Goal: Contribute content

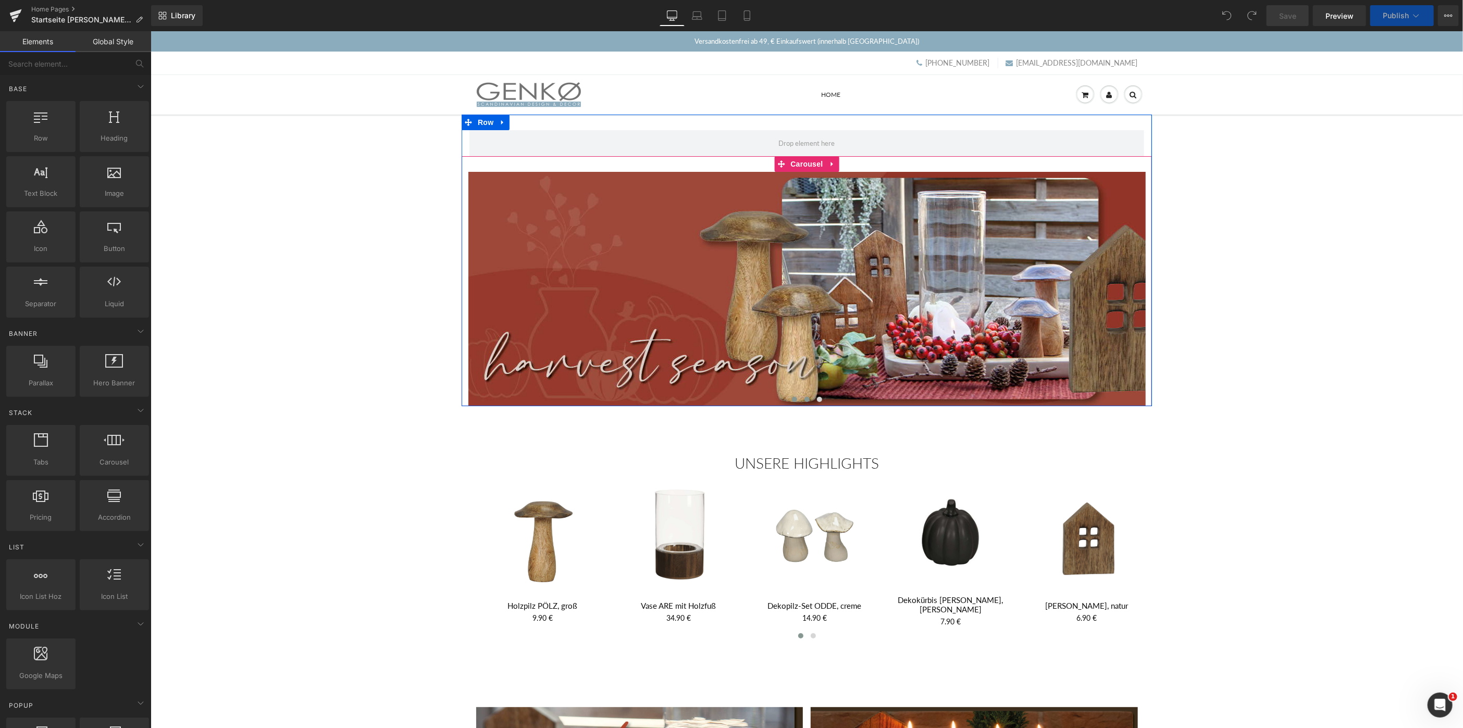
click at [805, 400] on span at bounding box center [806, 398] width 5 height 5
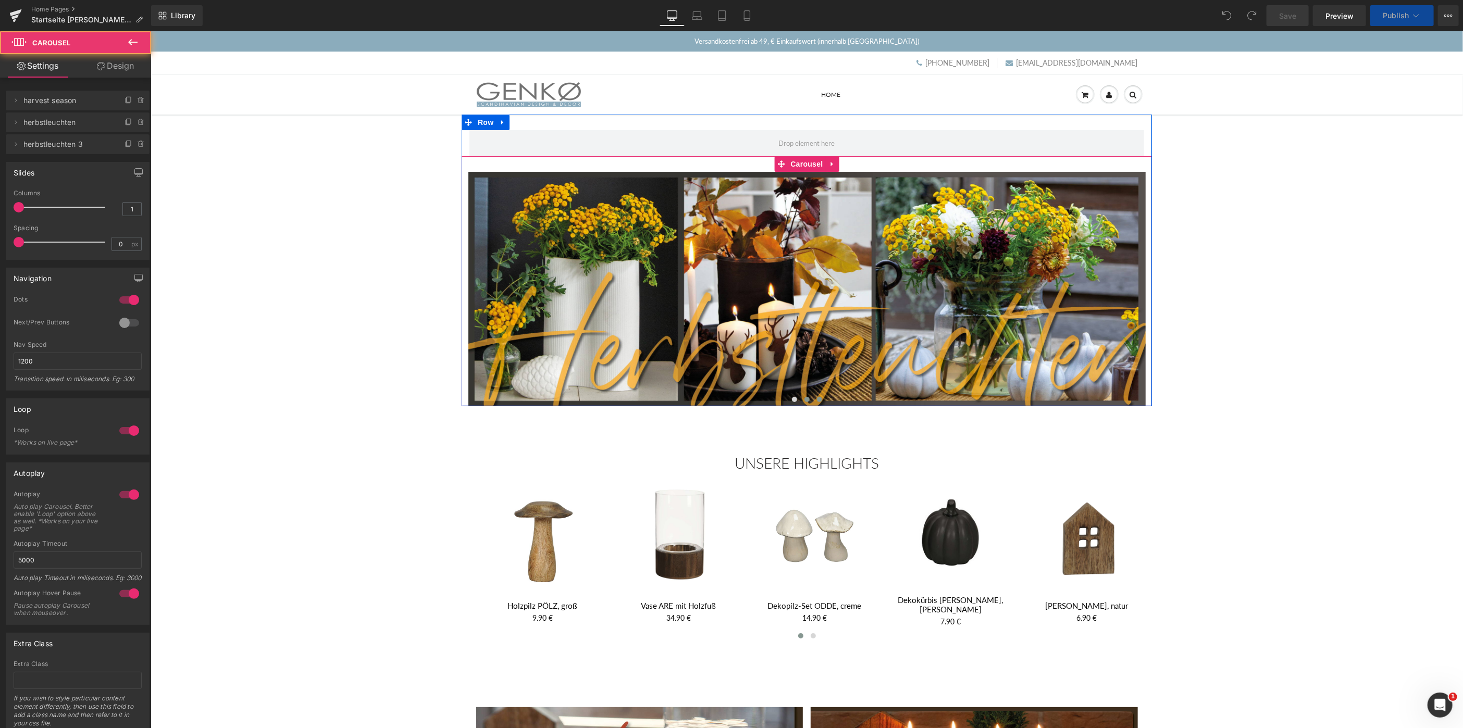
click at [822, 400] on button at bounding box center [819, 399] width 13 height 10
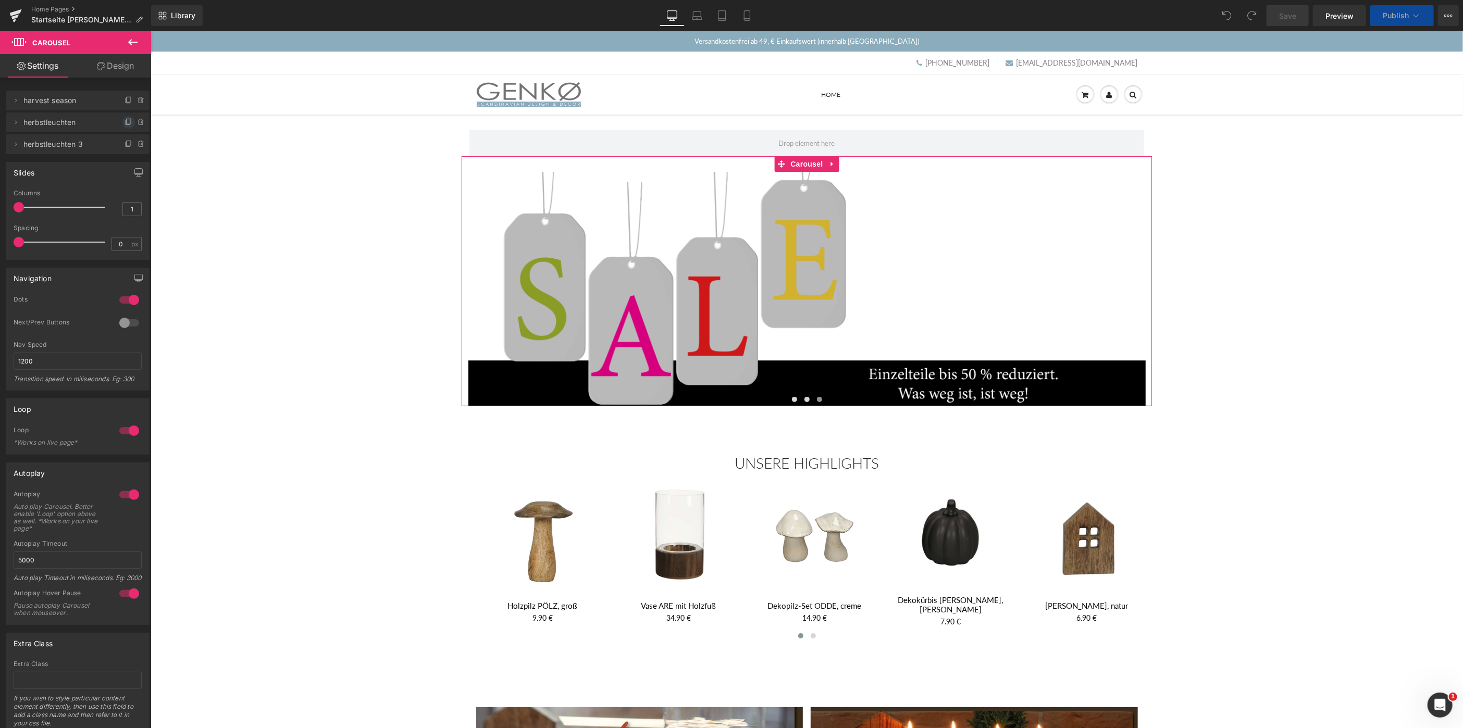
click at [127, 121] on icon at bounding box center [129, 122] width 8 height 8
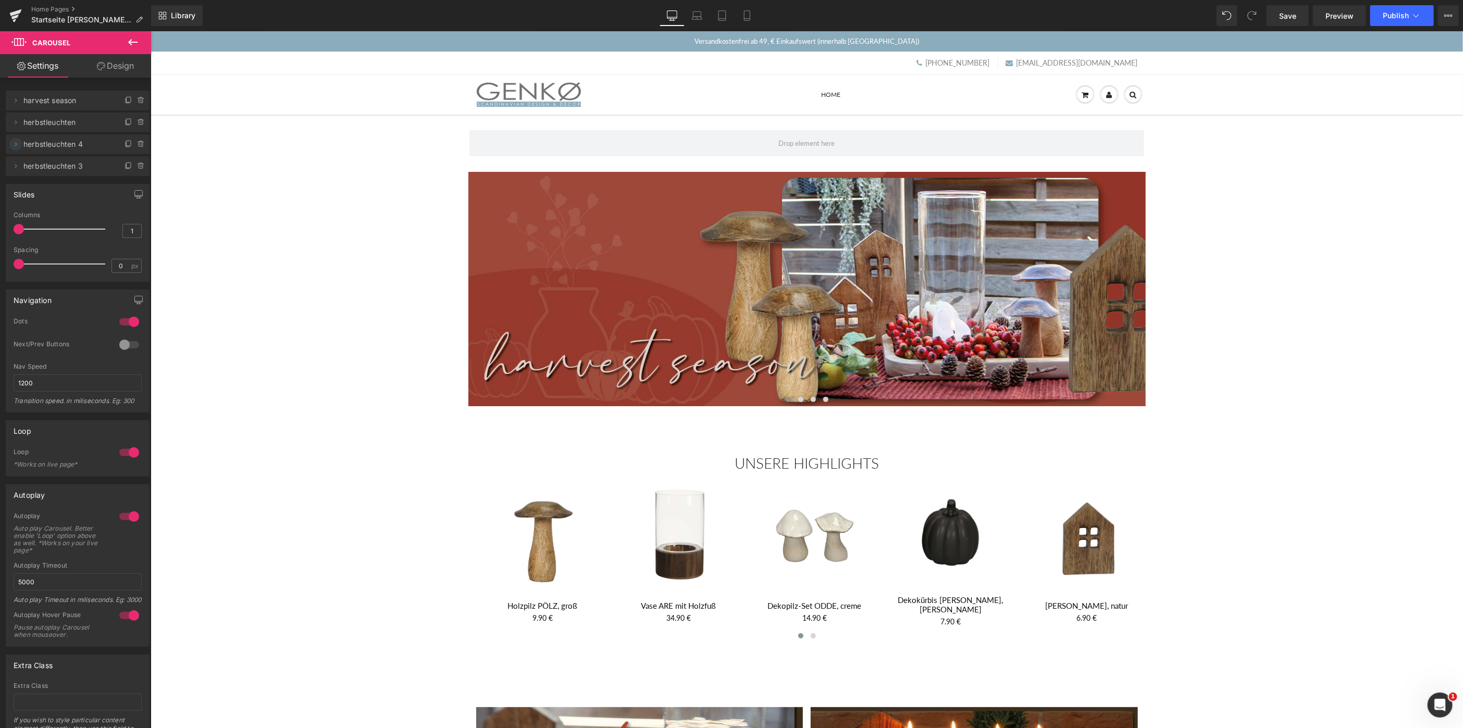
click at [15, 144] on icon at bounding box center [15, 144] width 8 height 8
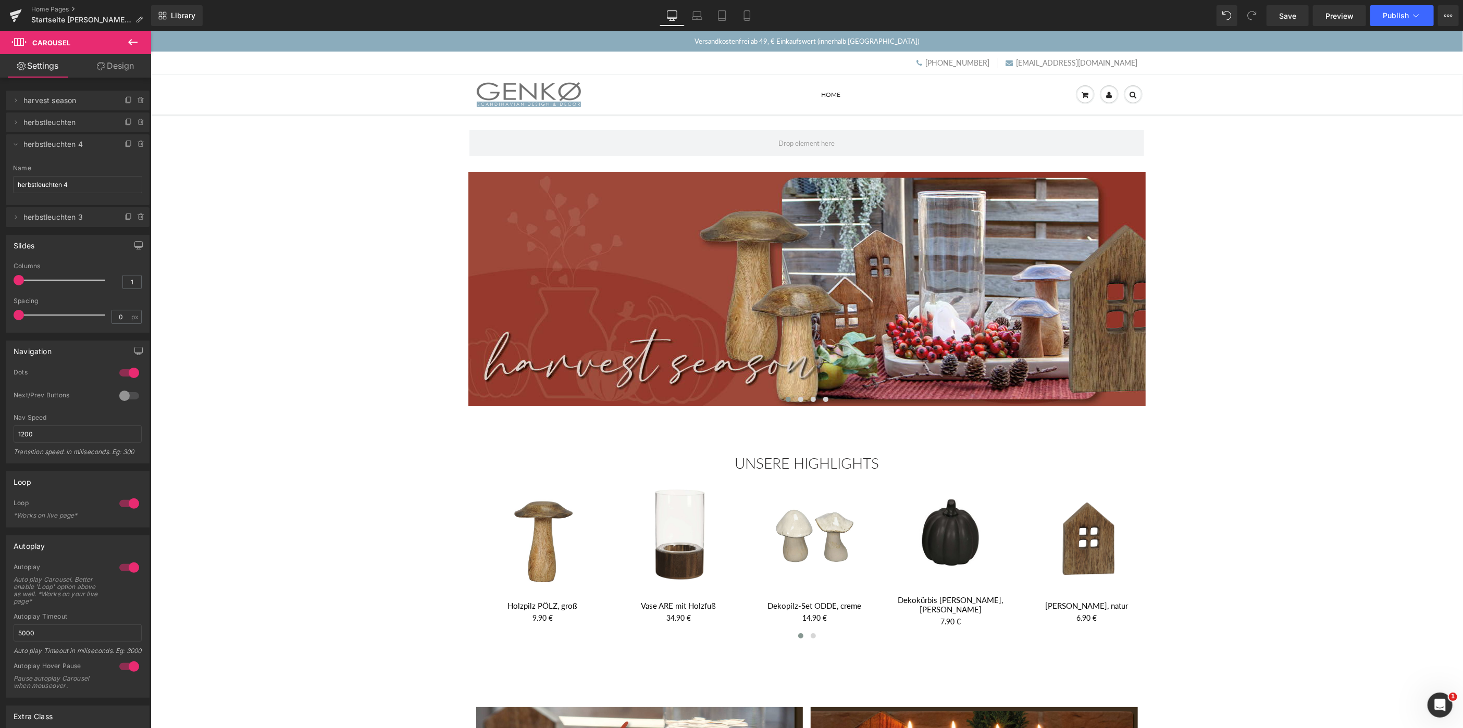
click at [42, 144] on span "herbstleuchten 4" at bounding box center [67, 144] width 88 height 20
drag, startPoint x: 78, startPoint y: 183, endPoint x: 14, endPoint y: 182, distance: 64.6
click at [14, 182] on input "herbstleuchten 4" at bounding box center [77, 184] width 129 height 17
type input "hell"
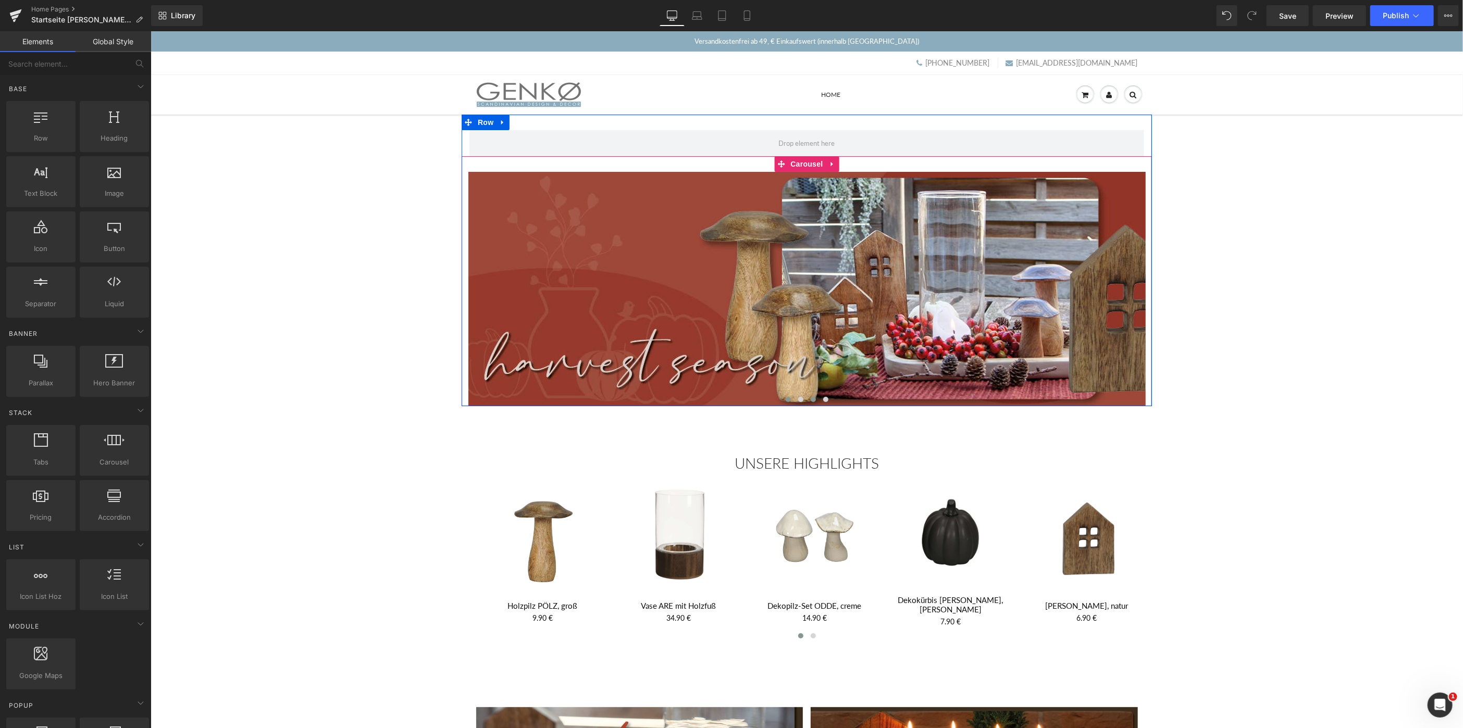
click at [813, 398] on span at bounding box center [812, 398] width 5 height 5
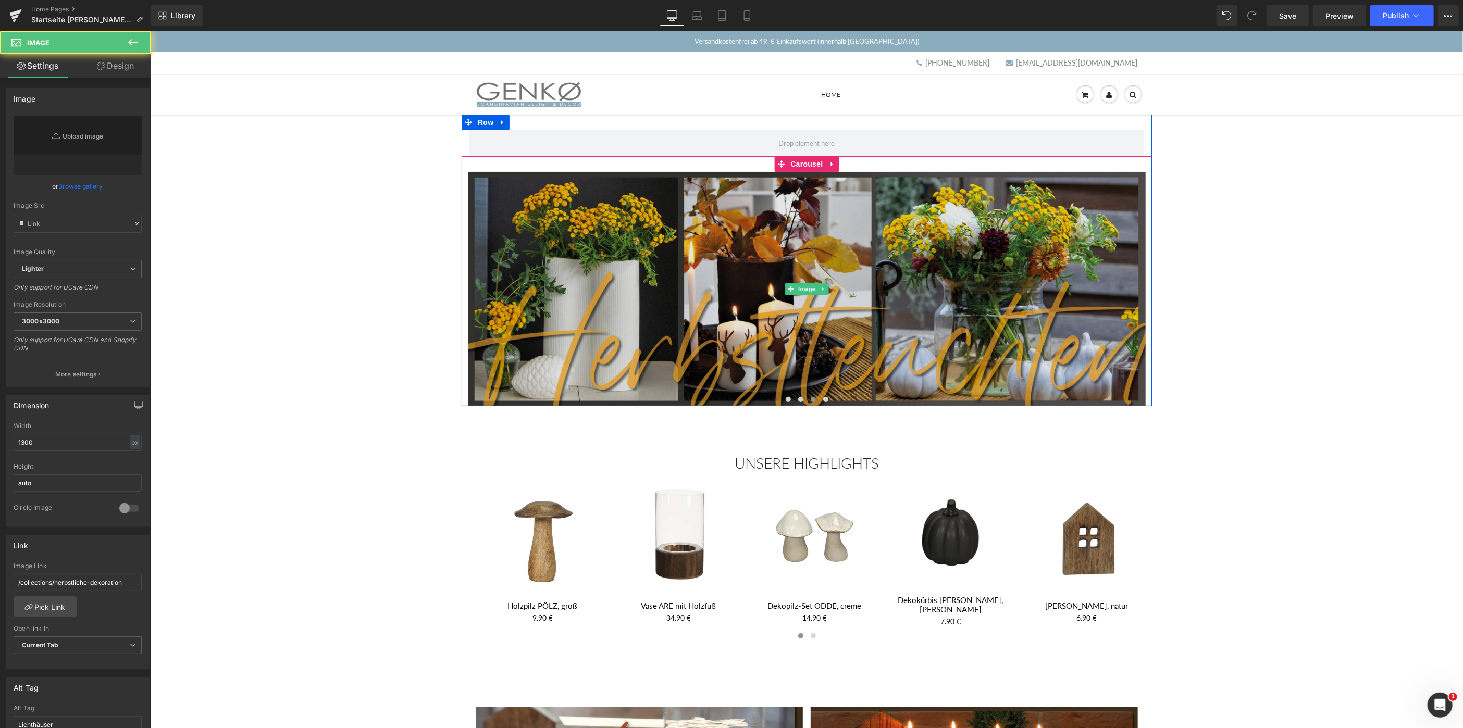
click at [801, 321] on img at bounding box center [806, 288] width 677 height 234
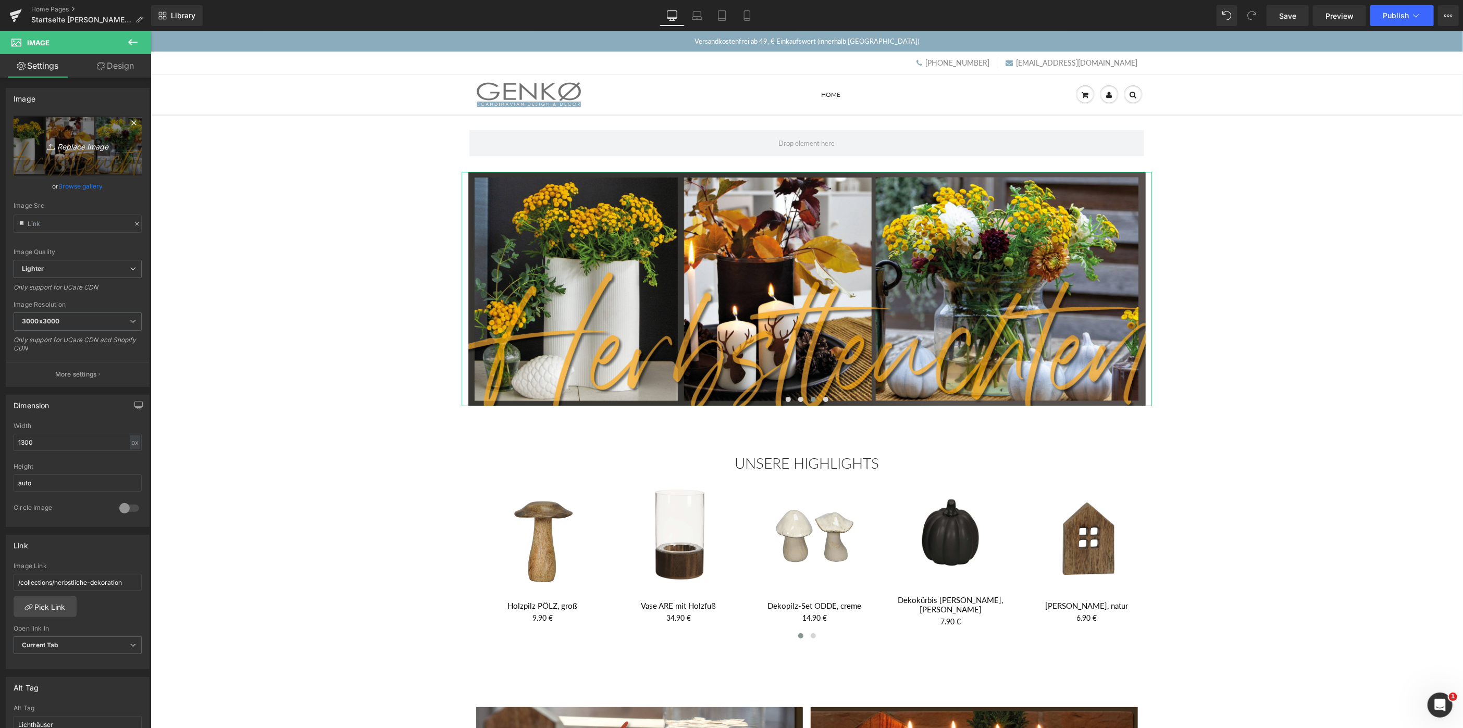
click at [101, 141] on icon "Replace Image" at bounding box center [77, 145] width 83 height 13
type input "C:\fakepath\hell_1300x450.jpg"
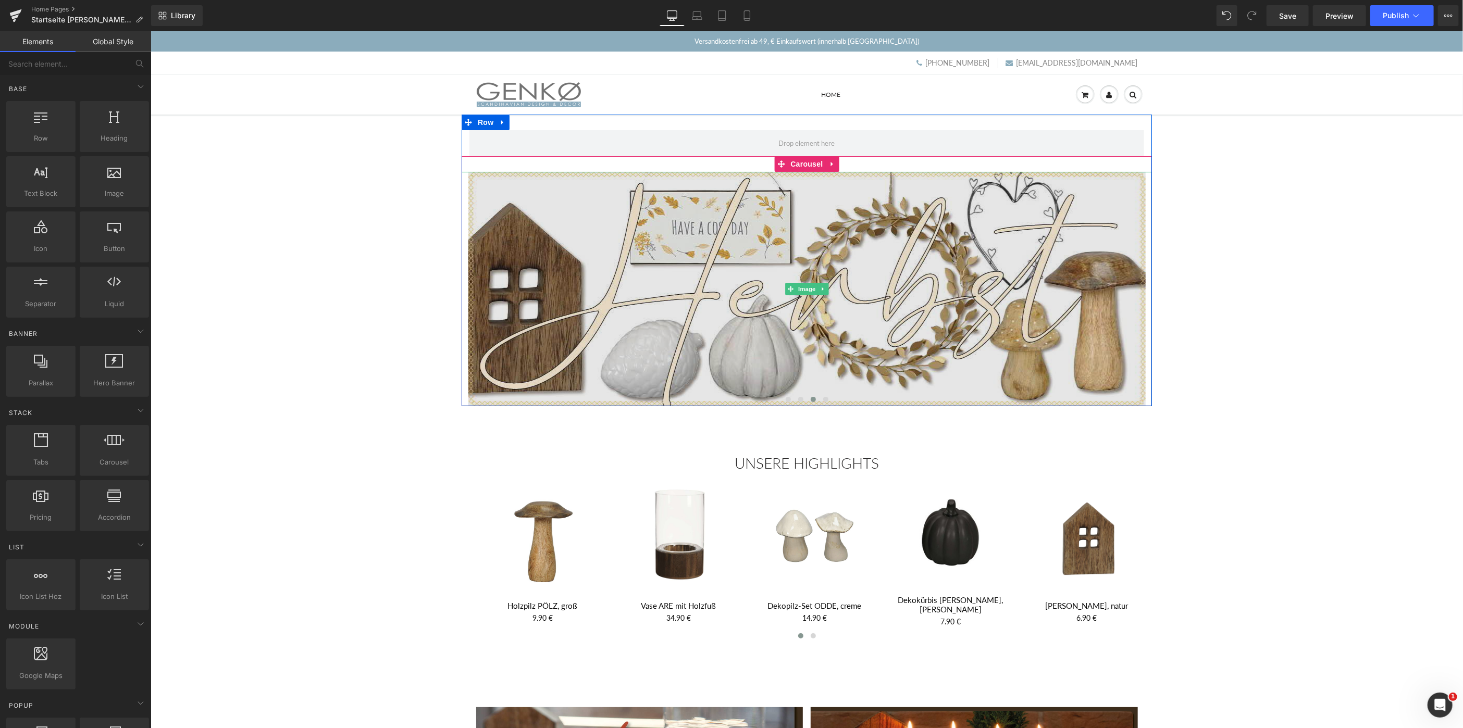
click at [754, 289] on img at bounding box center [806, 288] width 677 height 234
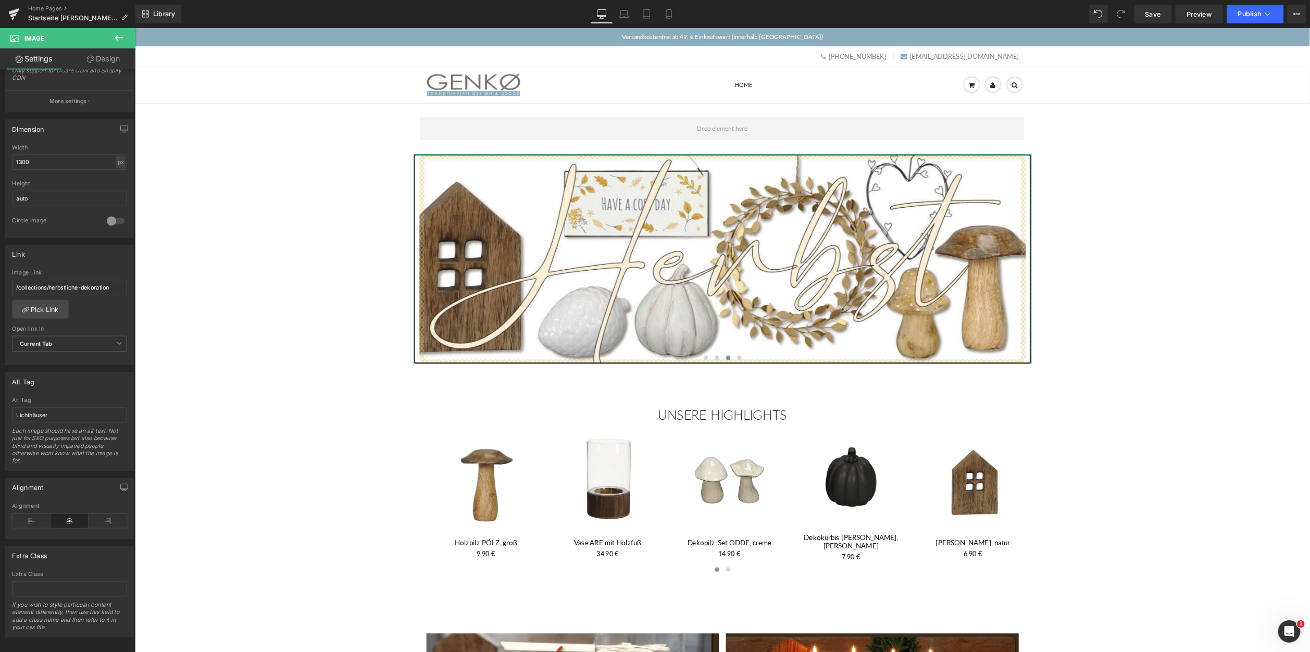
scroll to position [267, 0]
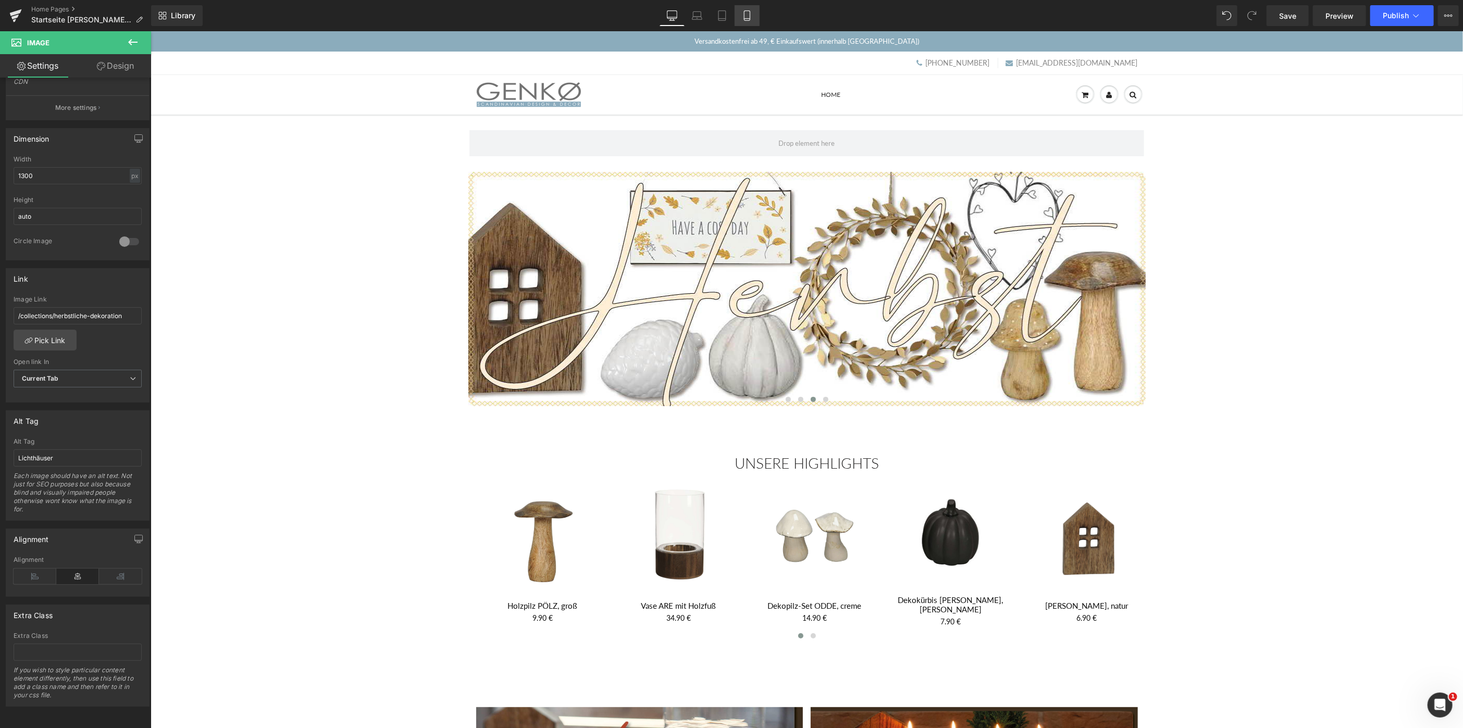
click at [747, 16] on icon at bounding box center [747, 15] width 10 height 10
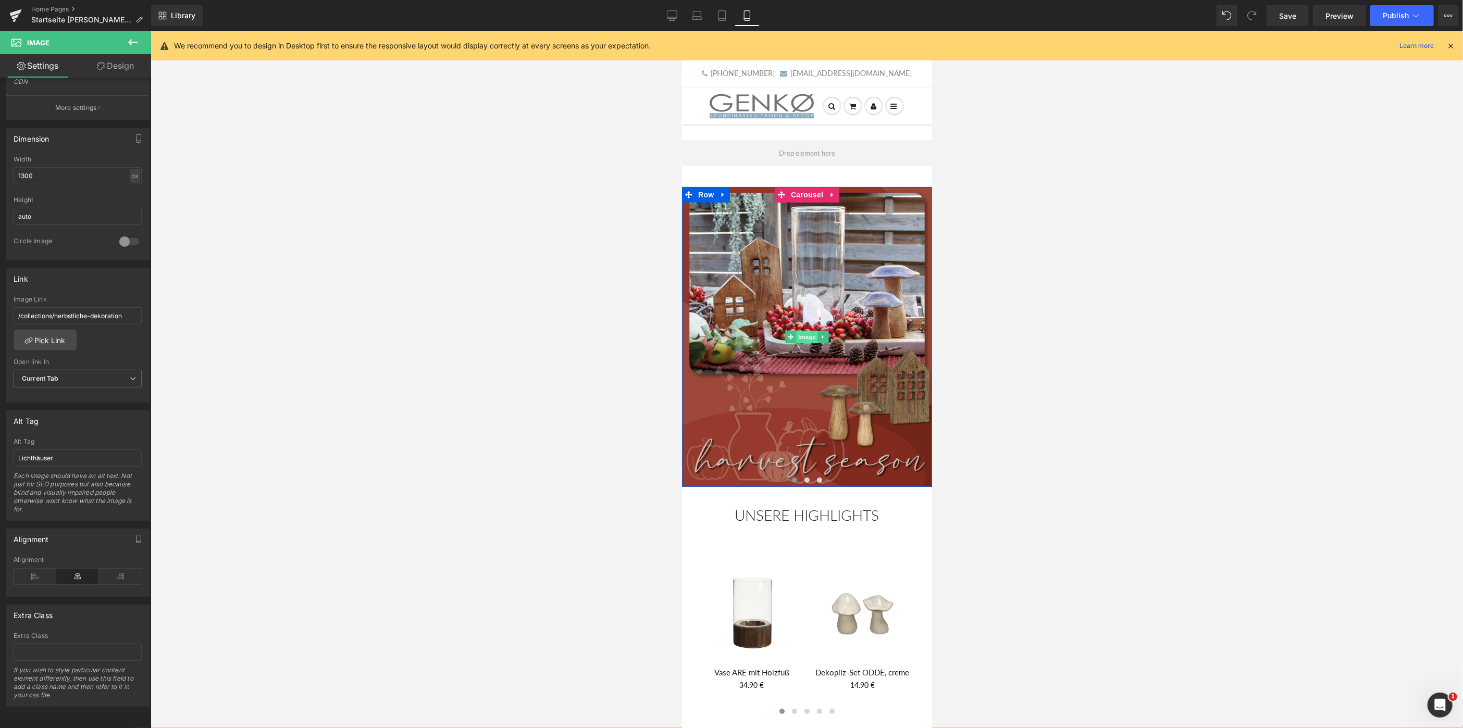
click at [805, 333] on span "Image" at bounding box center [806, 336] width 22 height 13
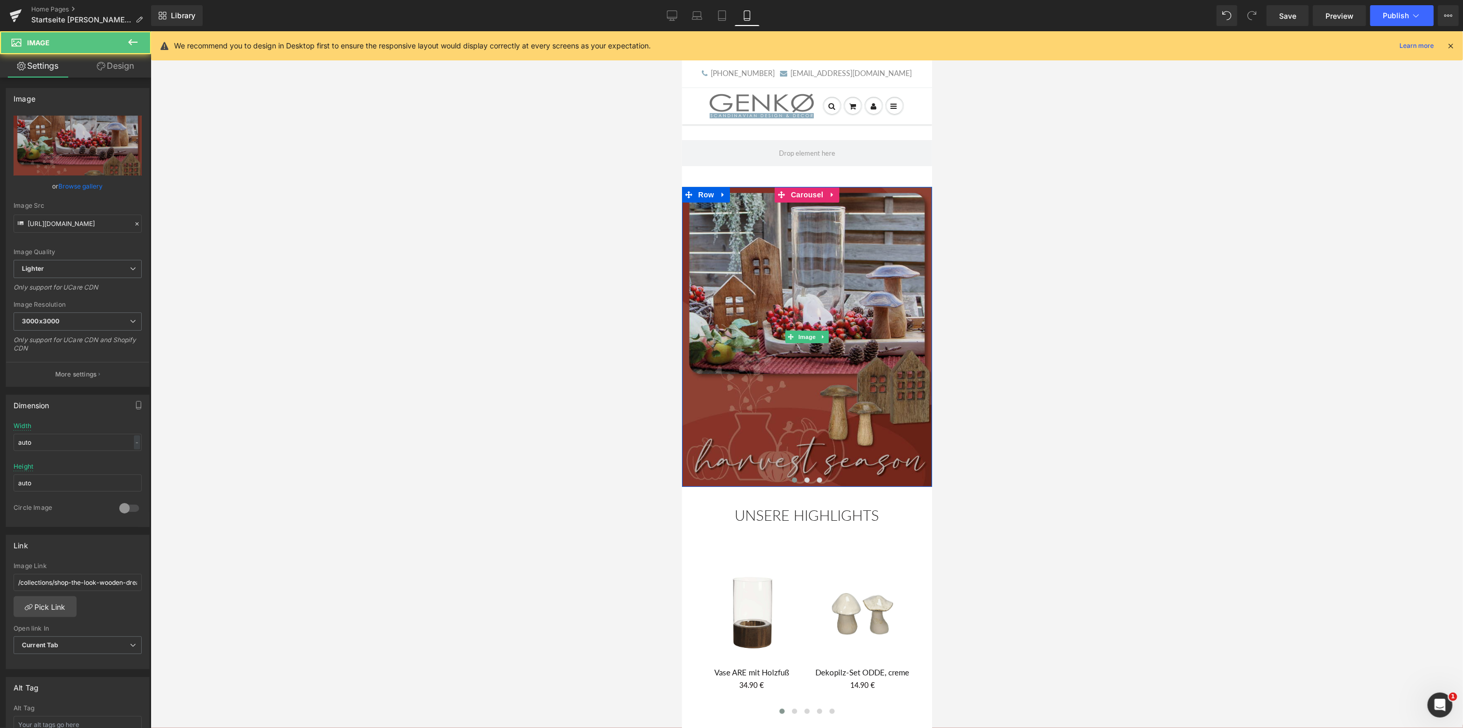
click at [774, 285] on img at bounding box center [806, 336] width 250 height 300
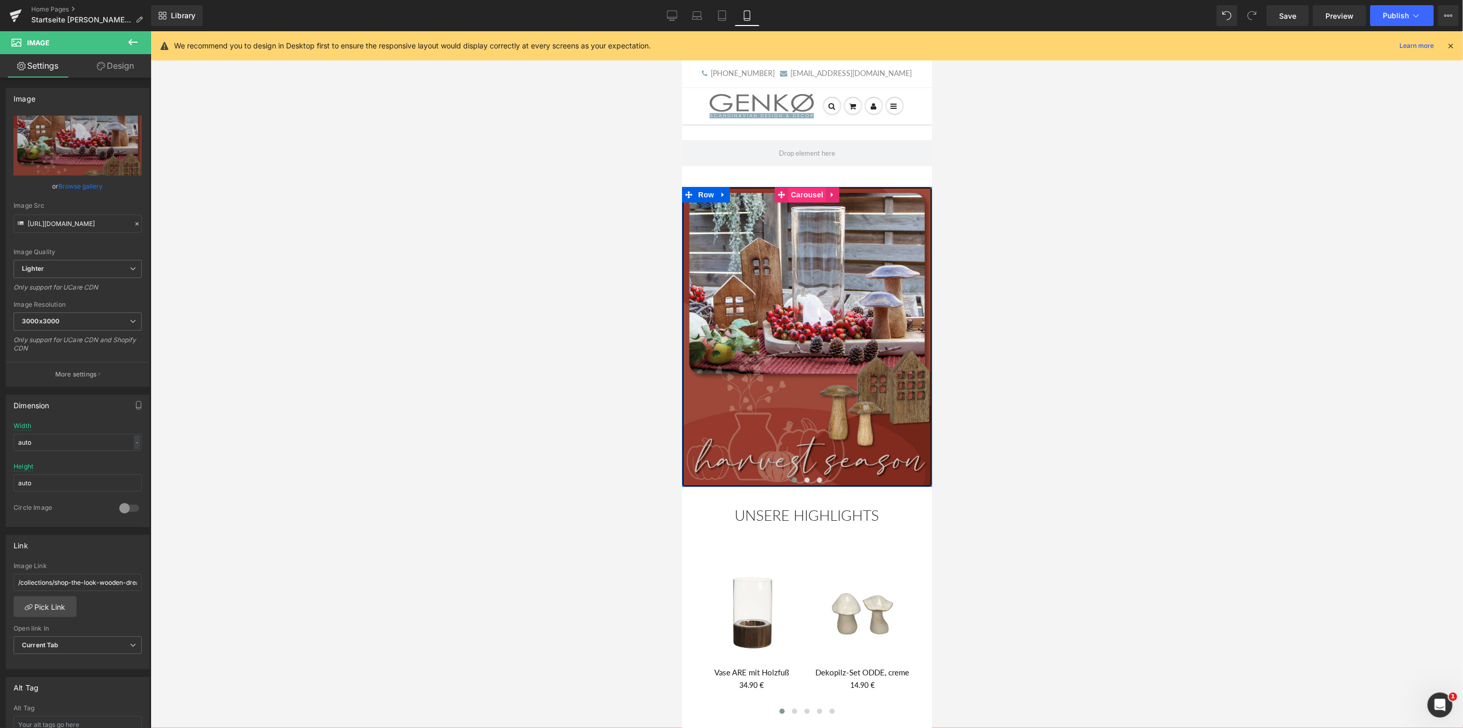
click at [807, 195] on span "Carousel" at bounding box center [807, 194] width 38 height 16
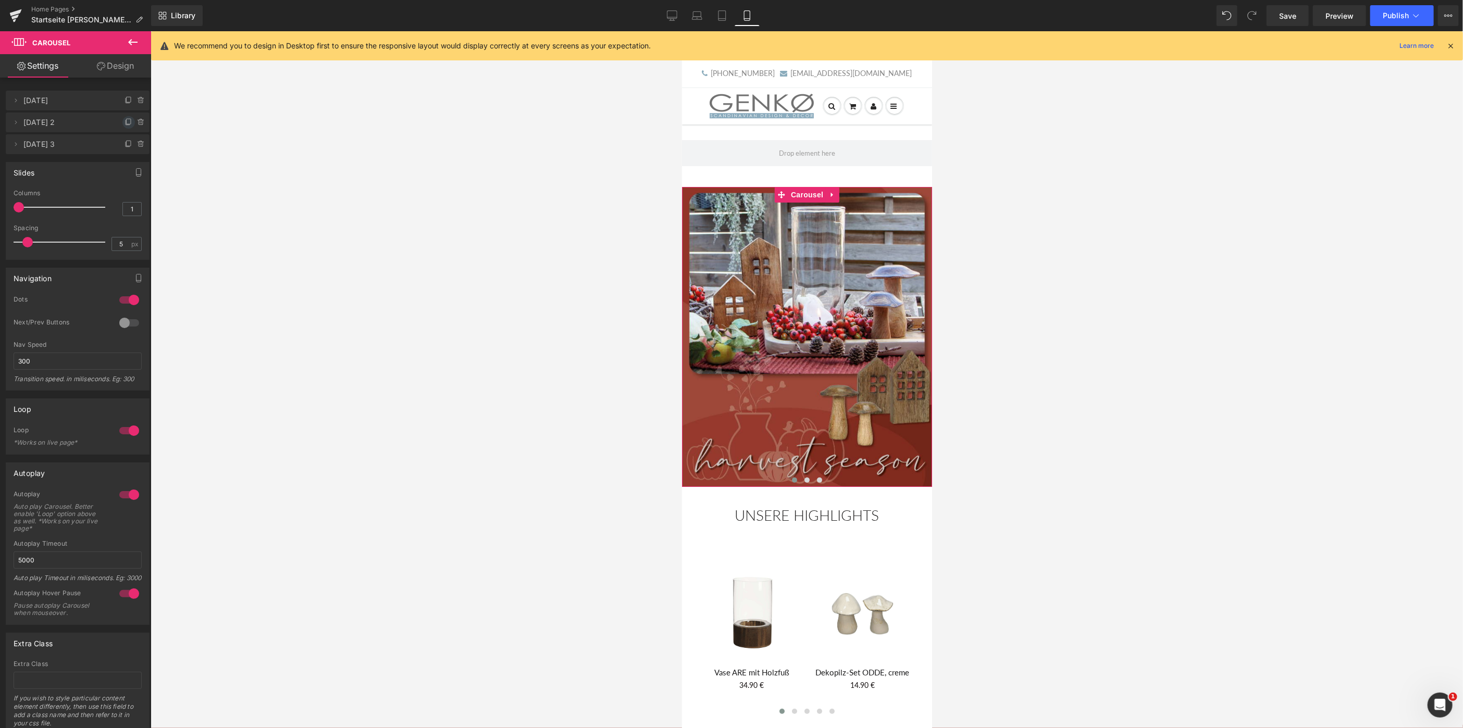
click at [128, 123] on icon at bounding box center [129, 122] width 8 height 8
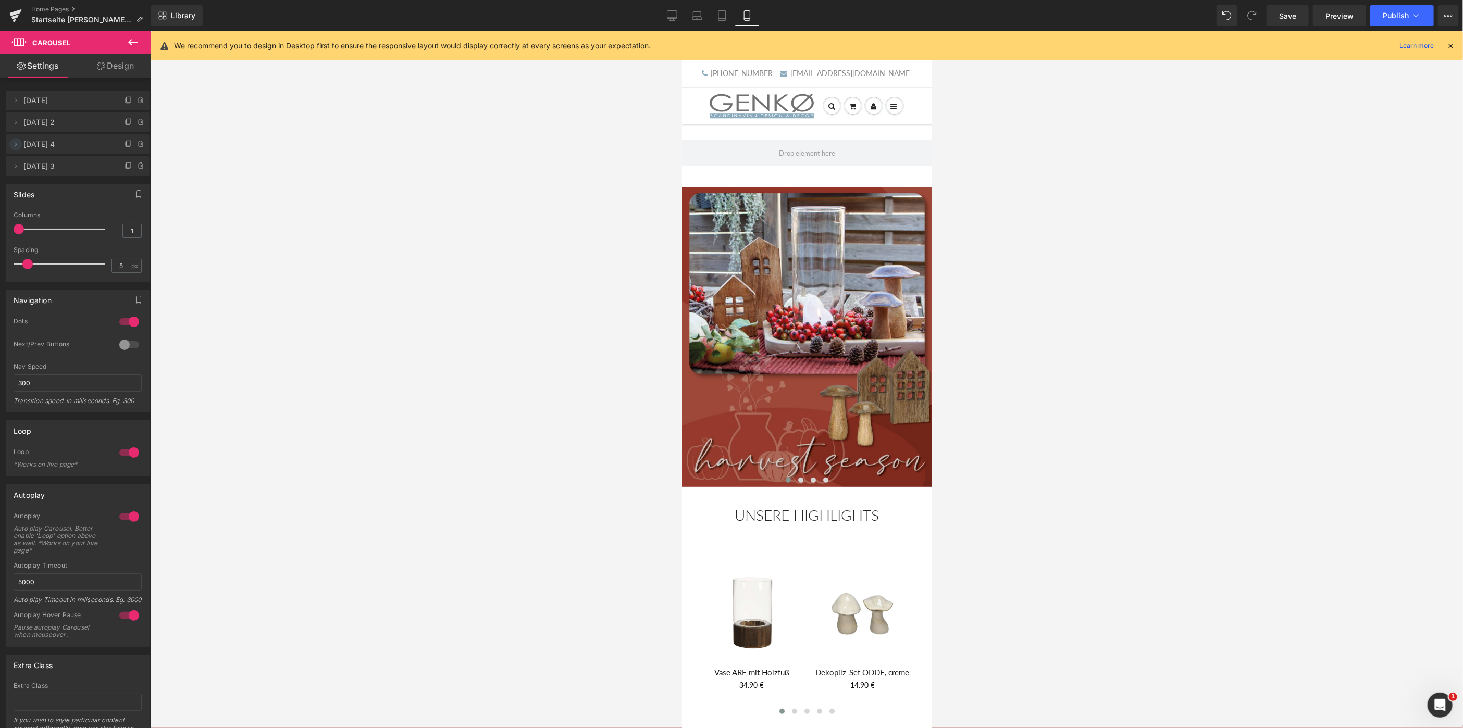
click at [16, 145] on icon at bounding box center [15, 144] width 8 height 8
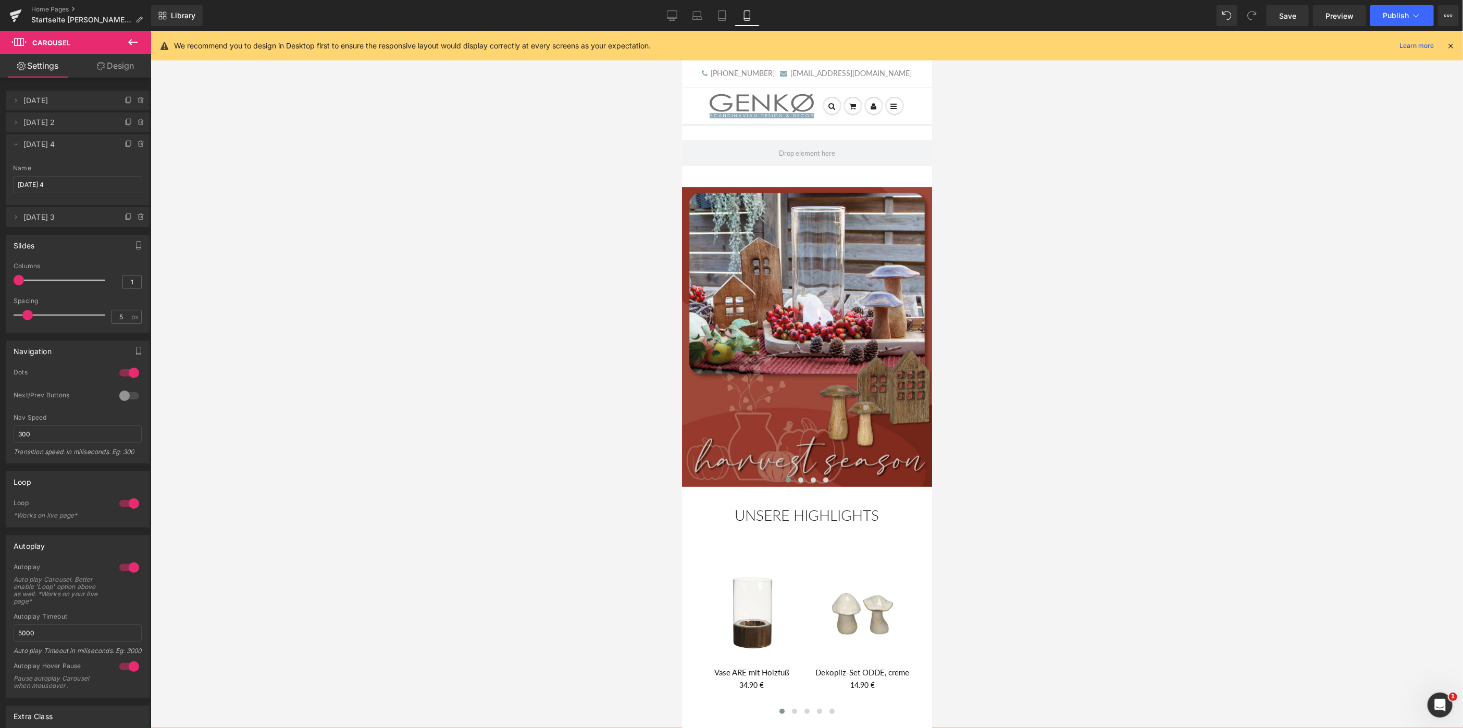
click at [43, 145] on span "[DATE] 4" at bounding box center [67, 144] width 88 height 20
drag, startPoint x: 30, startPoint y: 181, endPoint x: -23, endPoint y: 181, distance: 52.6
click at [13, 181] on input "[DATE] 4" at bounding box center [77, 184] width 129 height 17
type input "Hell"
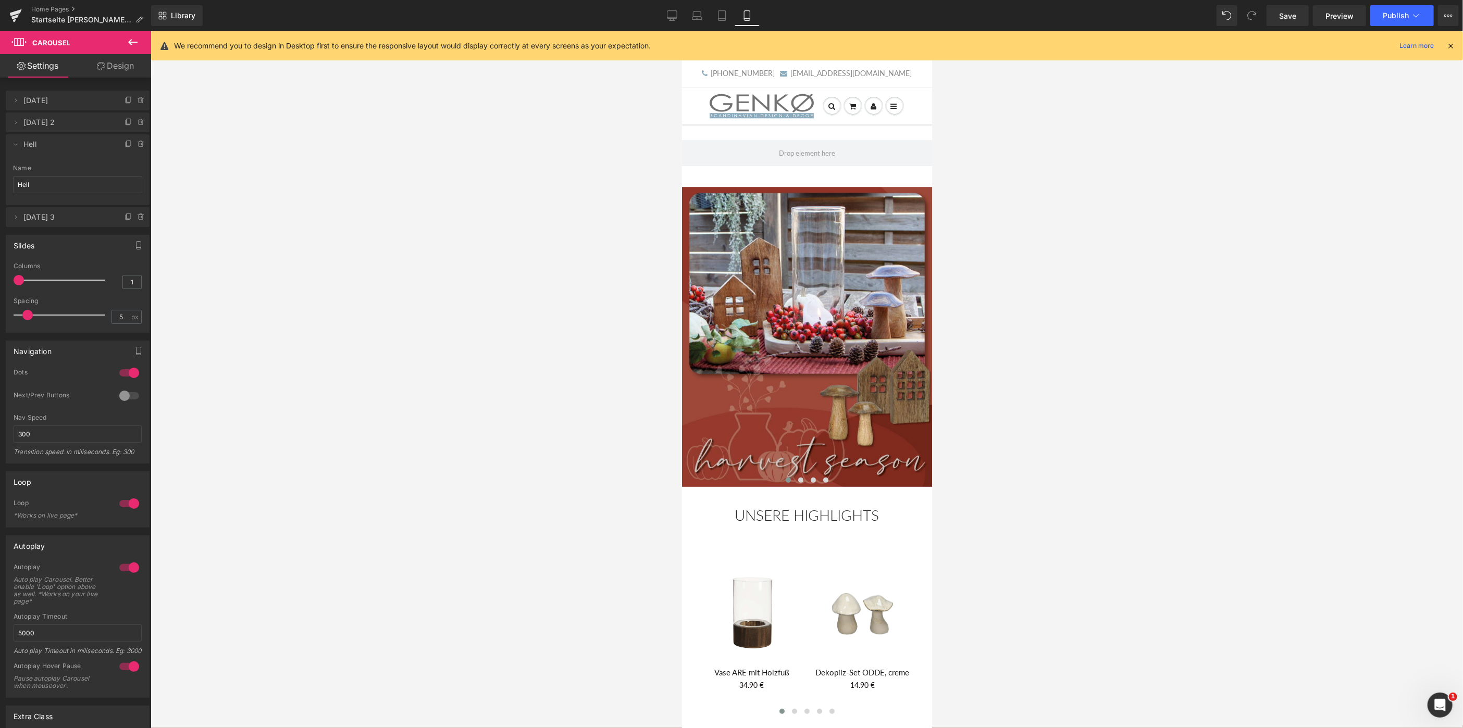
click at [279, 231] on div at bounding box center [807, 379] width 1312 height 697
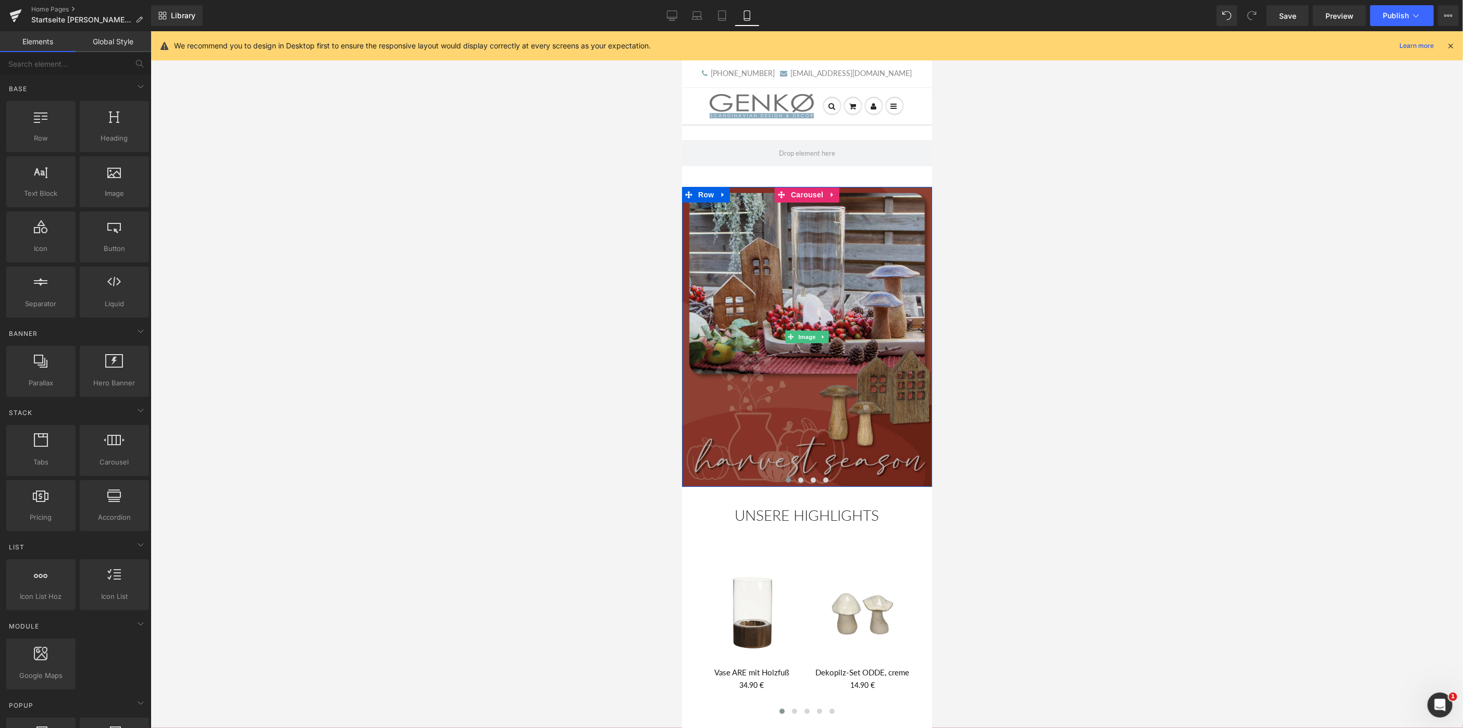
click at [801, 288] on img at bounding box center [806, 336] width 250 height 300
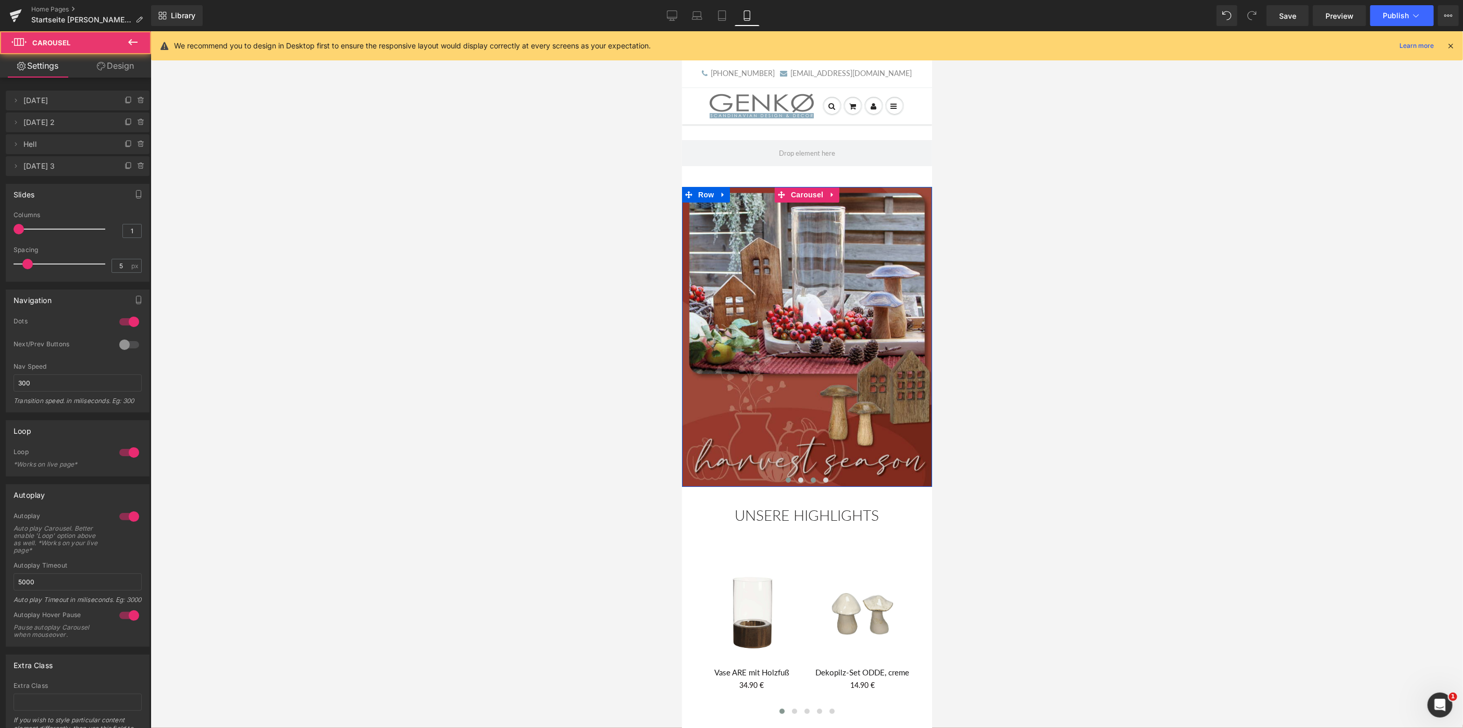
click at [813, 480] on span at bounding box center [812, 479] width 5 height 5
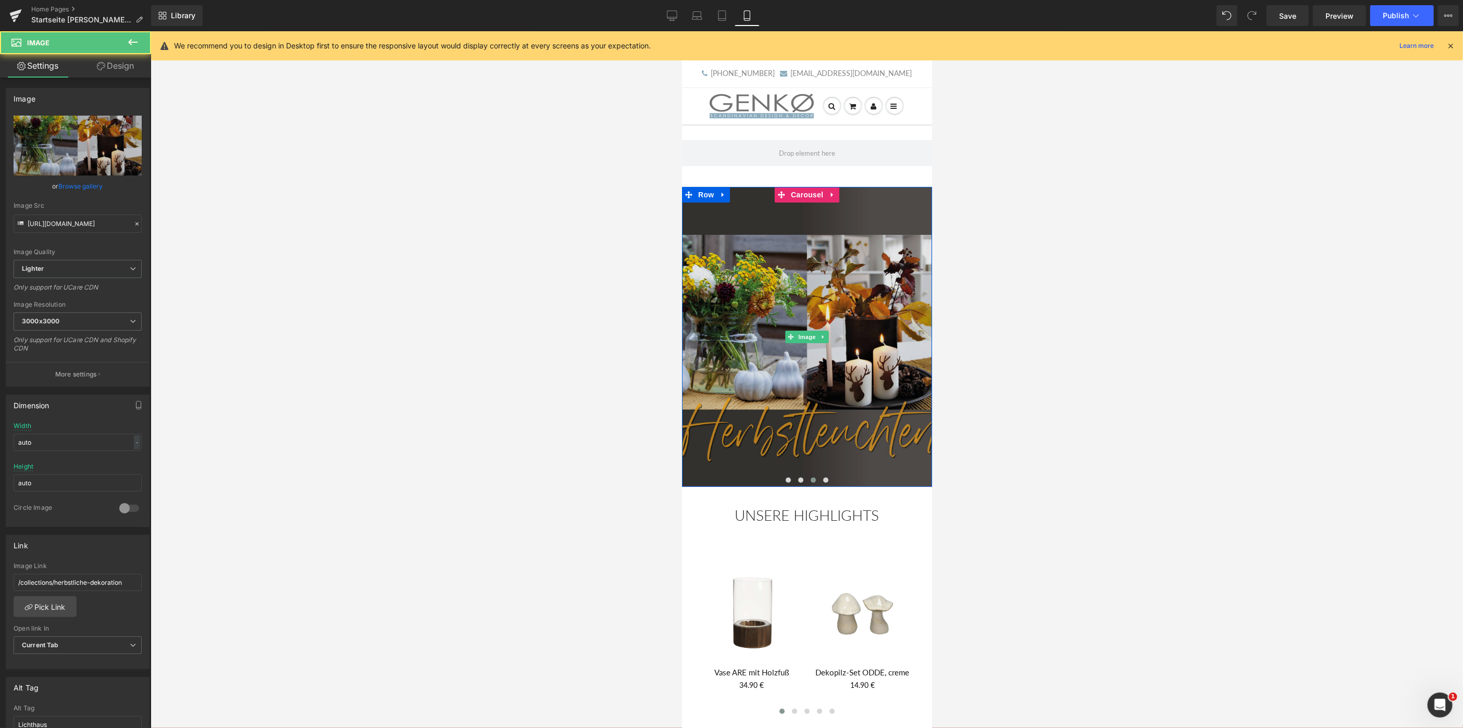
click at [807, 356] on img at bounding box center [806, 336] width 250 height 300
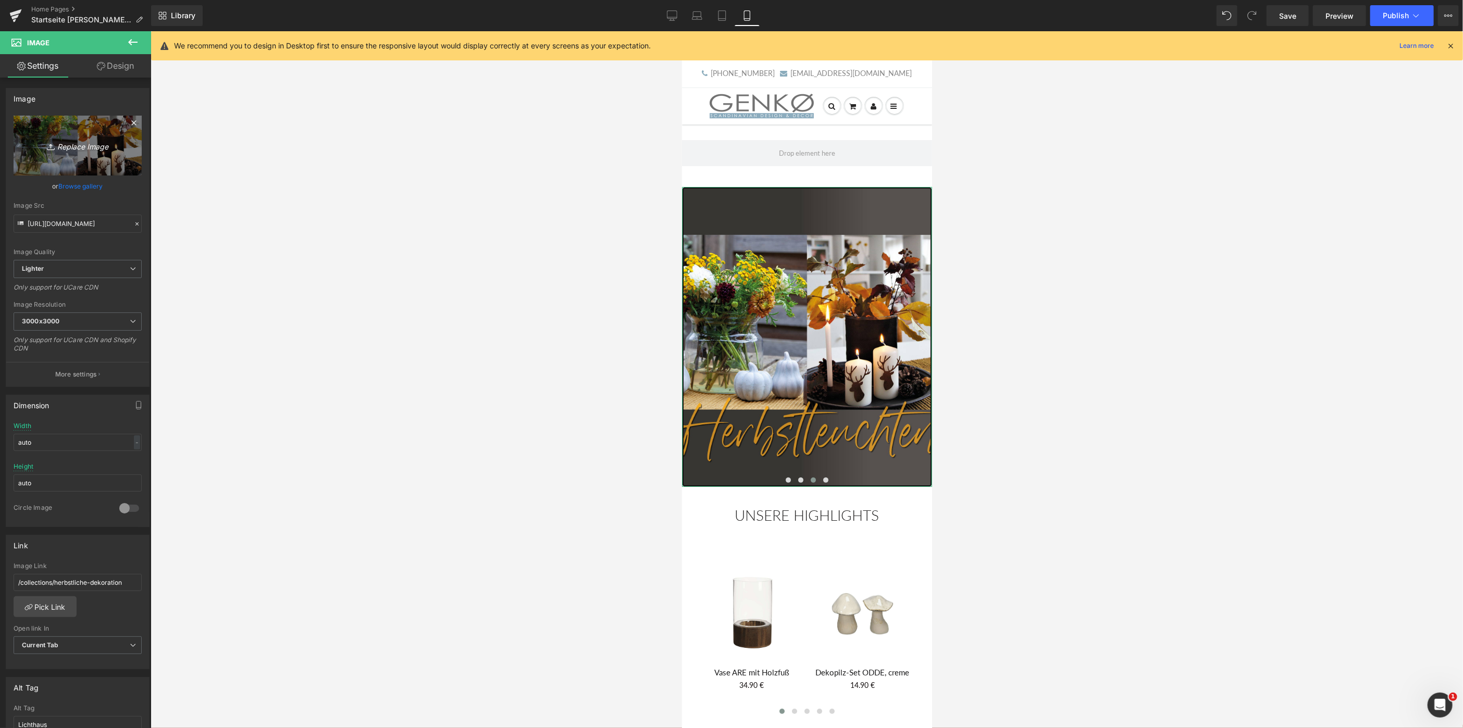
click at [70, 141] on icon "Replace Image" at bounding box center [77, 145] width 83 height 13
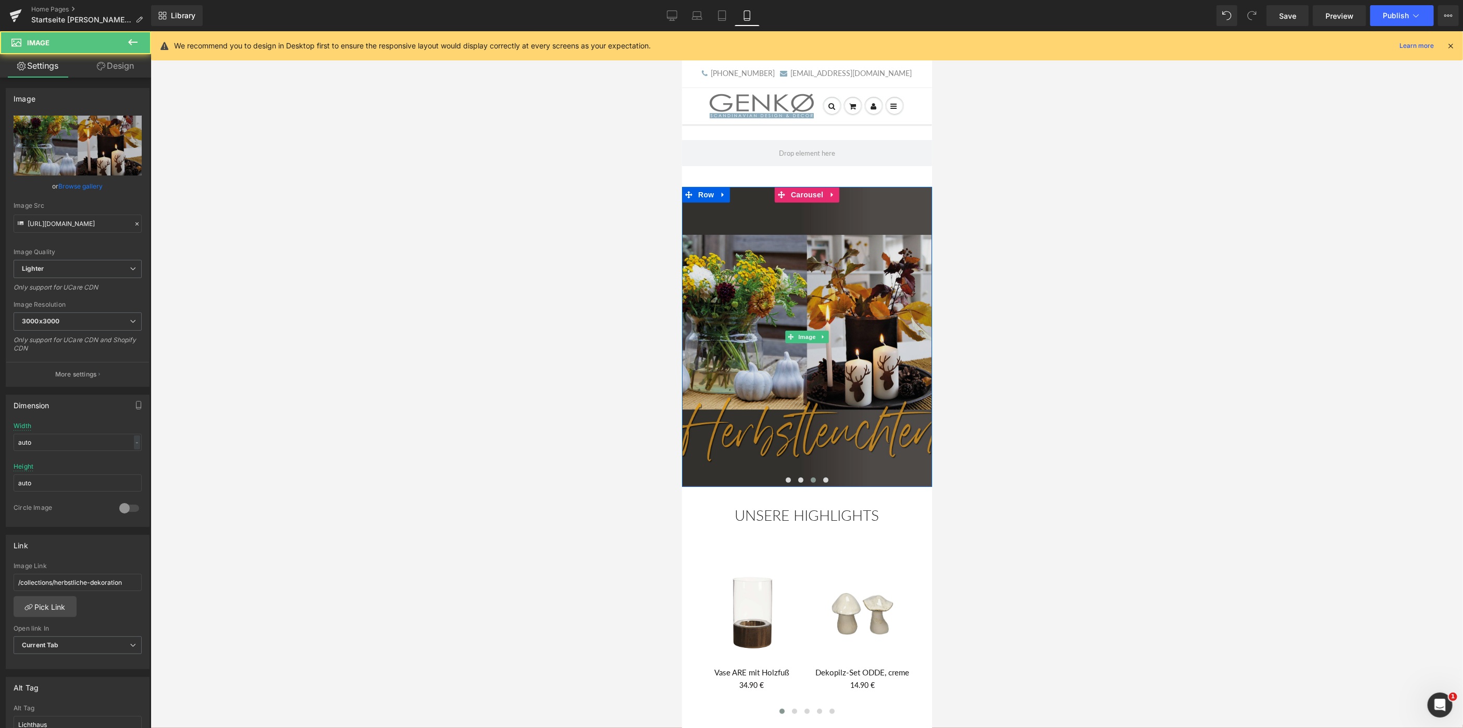
click at [818, 344] on img at bounding box center [806, 336] width 250 height 300
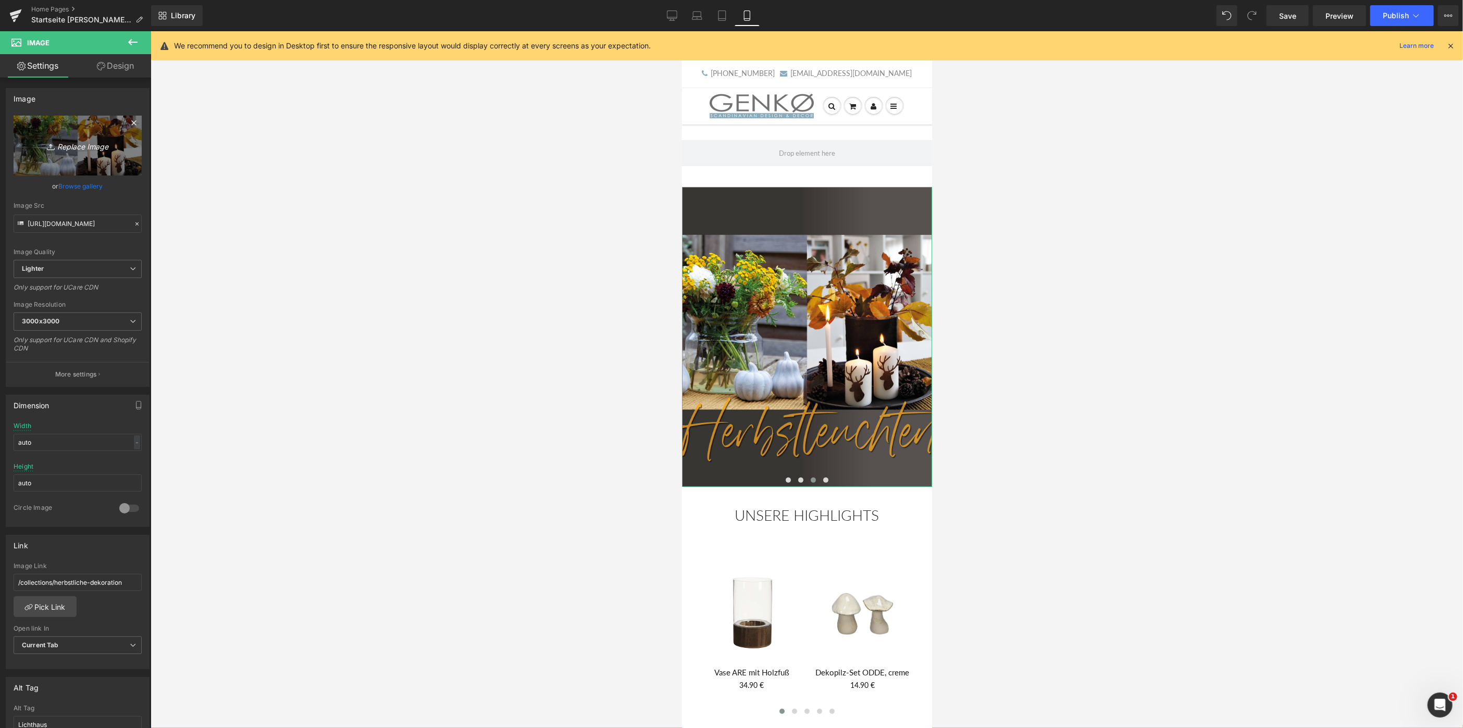
click at [57, 138] on link "Replace Image" at bounding box center [78, 146] width 128 height 60
type input "C:\fakepath\hell_600x720.jpg"
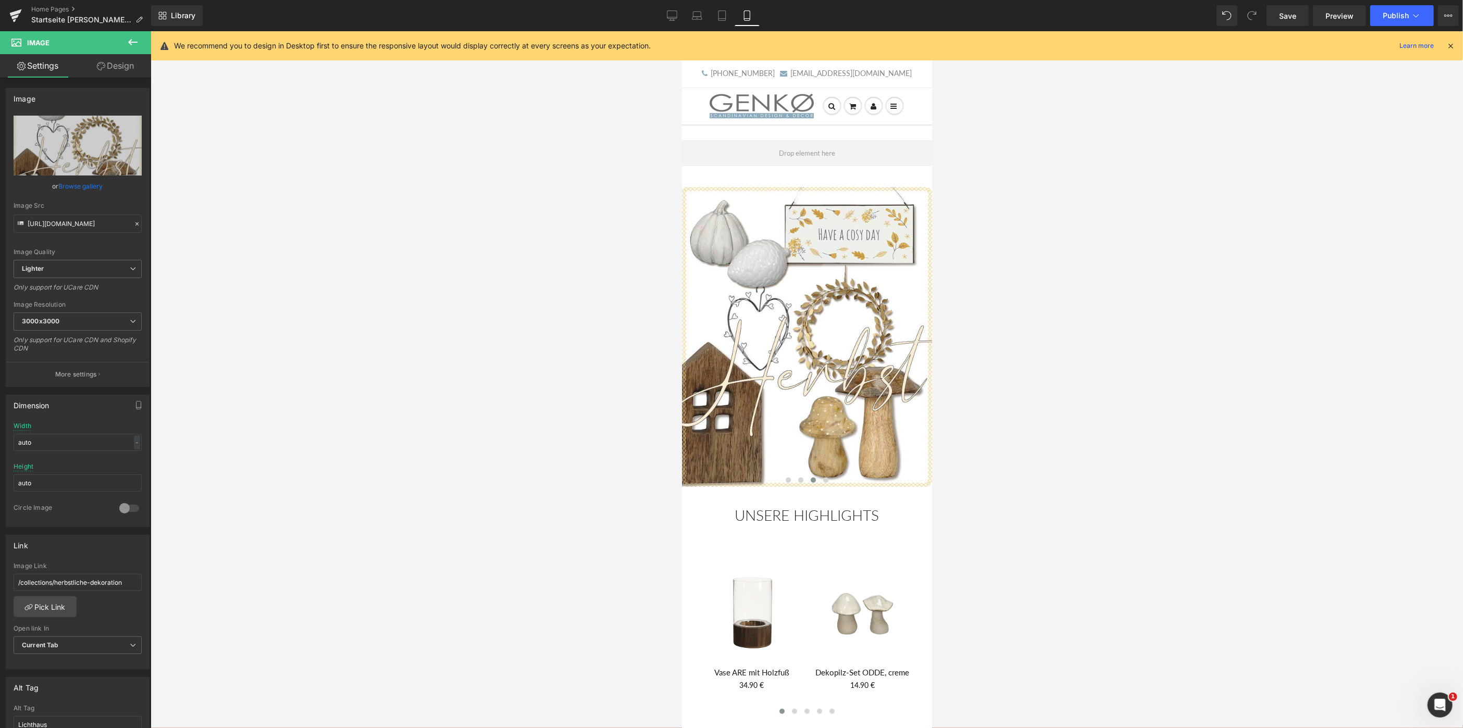
click at [1226, 199] on div at bounding box center [807, 379] width 1312 height 697
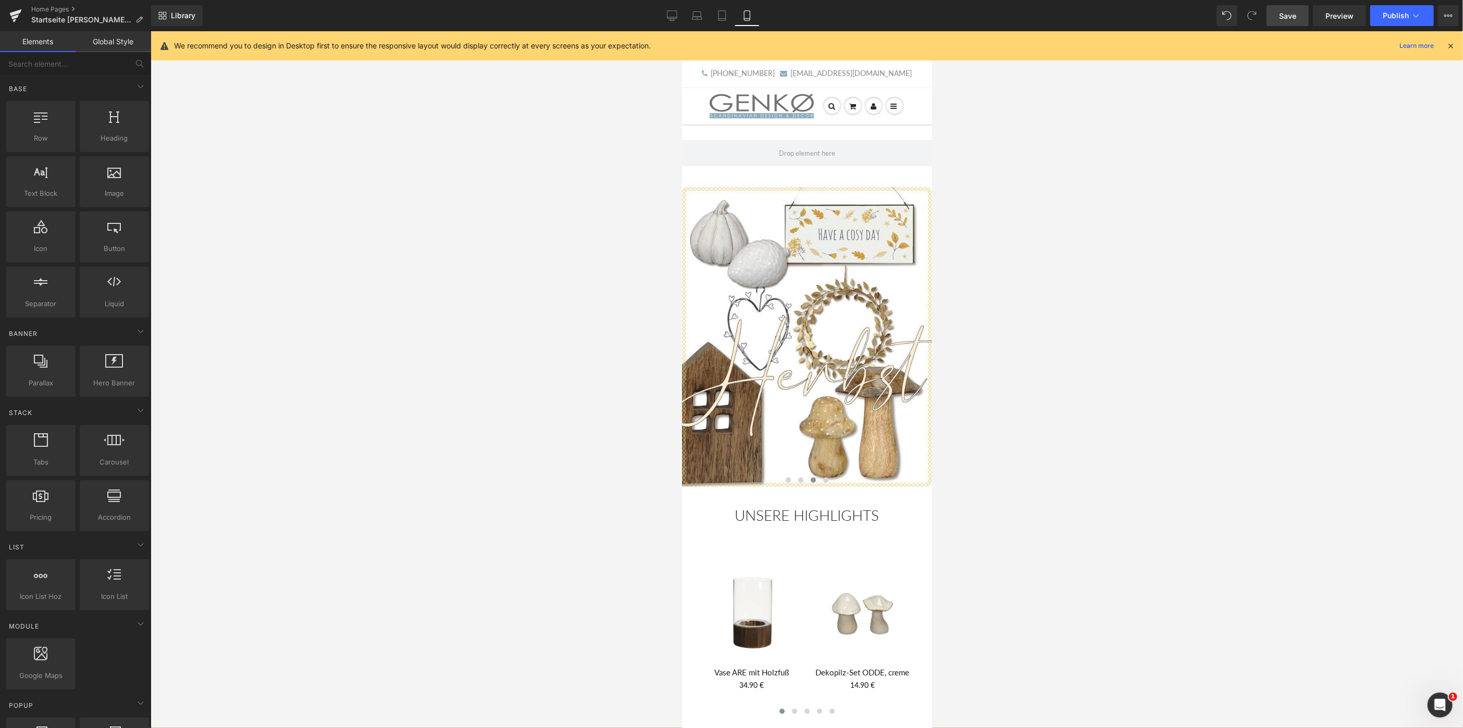
click at [1282, 18] on span "Save" at bounding box center [1287, 15] width 17 height 11
click at [1449, 45] on icon at bounding box center [1450, 45] width 9 height 9
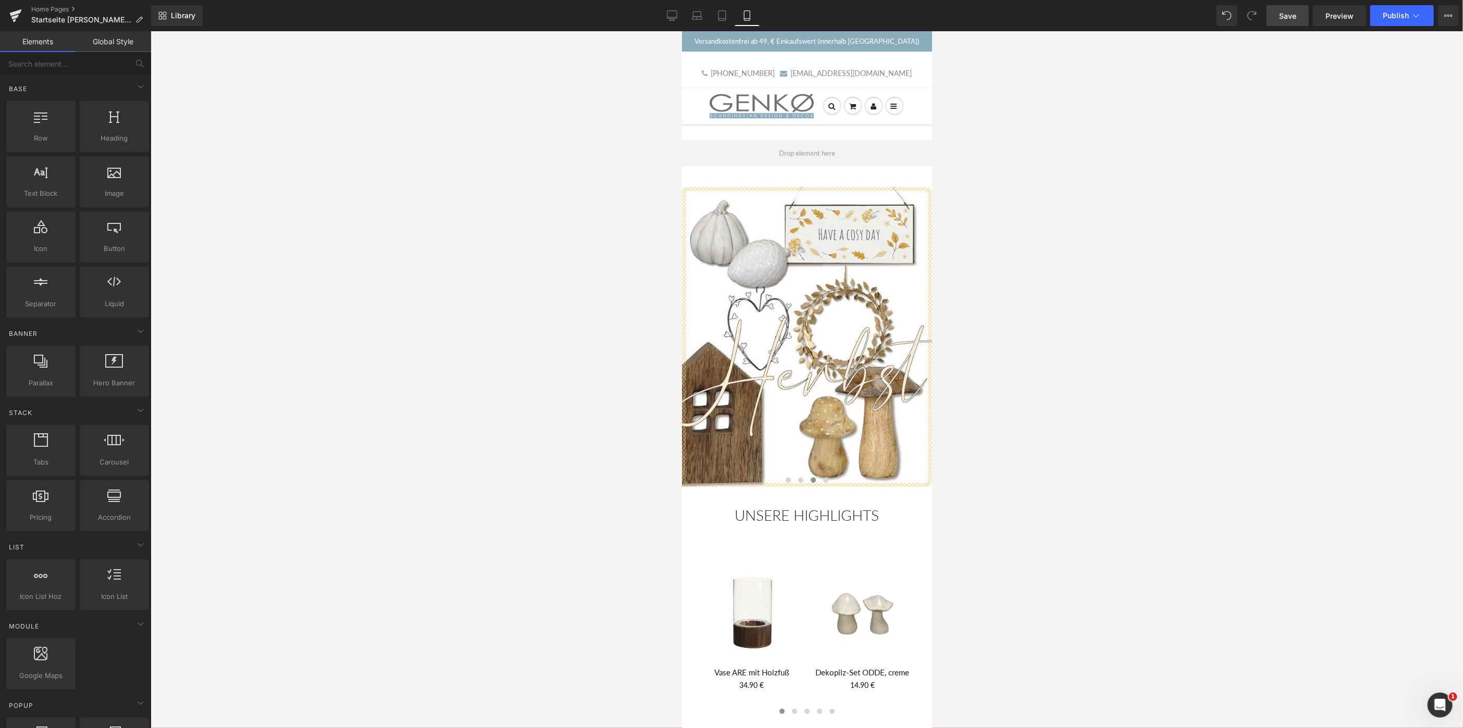
click at [1136, 432] on div at bounding box center [807, 379] width 1312 height 697
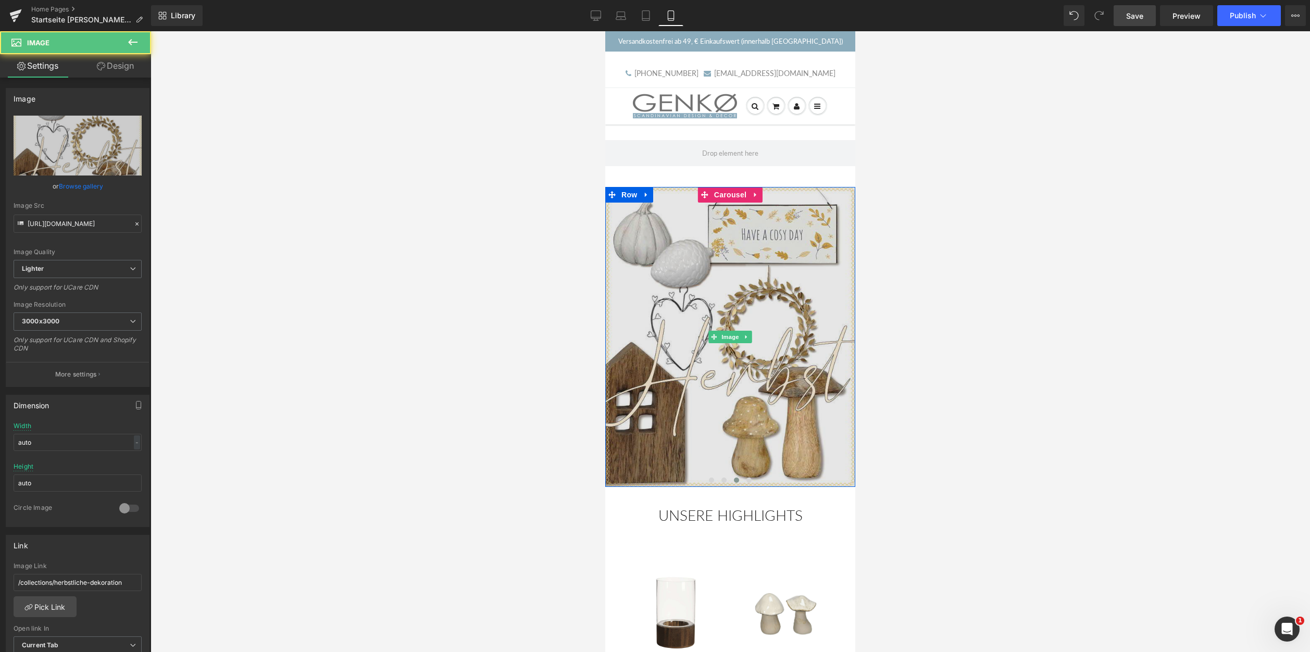
click at [726, 381] on img at bounding box center [730, 337] width 250 height 300
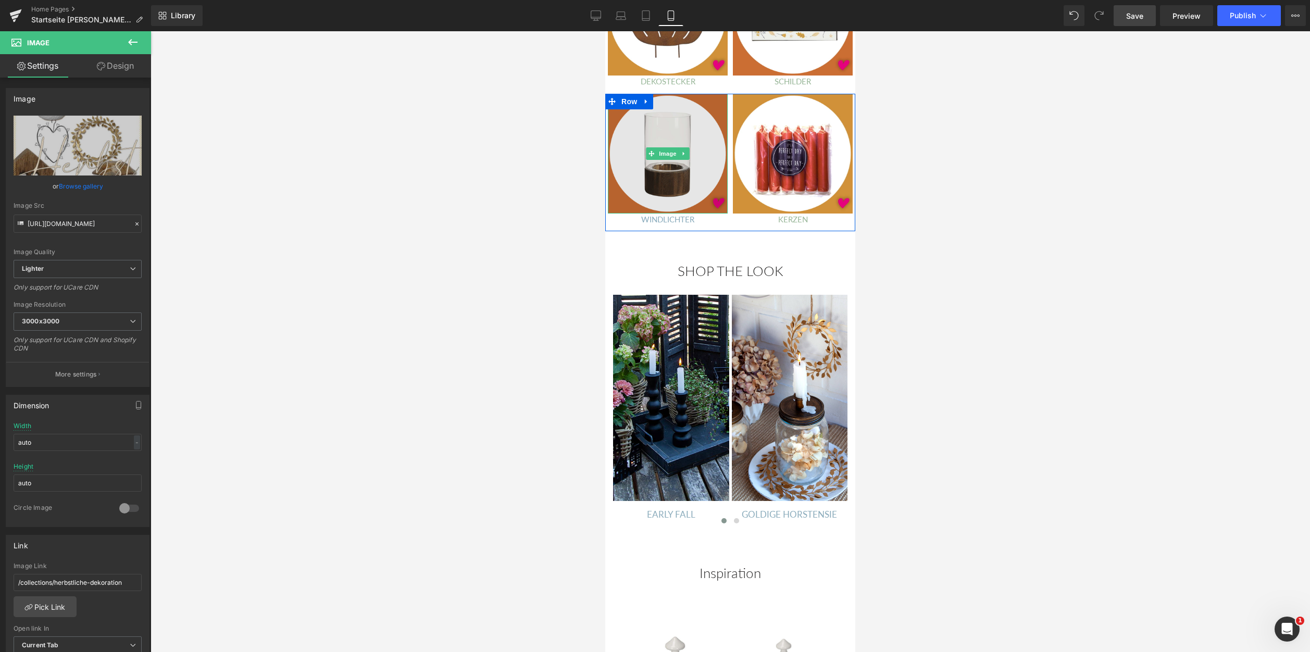
scroll to position [1435, 0]
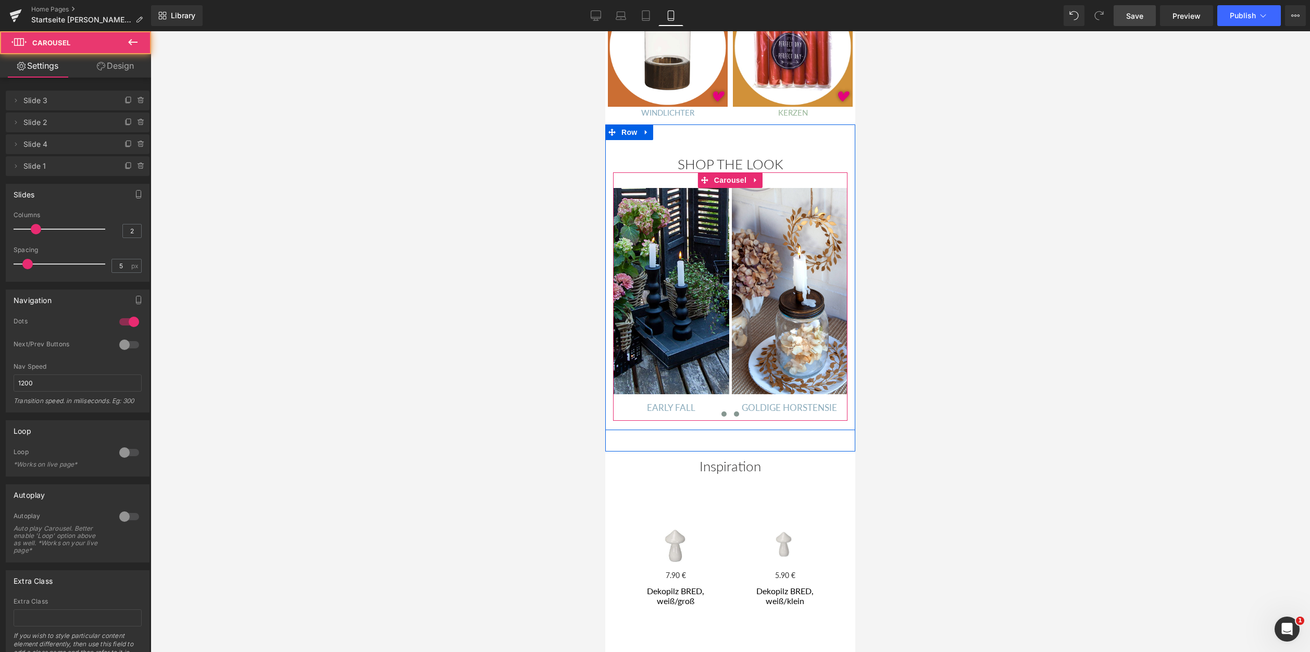
click at [738, 412] on span at bounding box center [736, 414] width 5 height 5
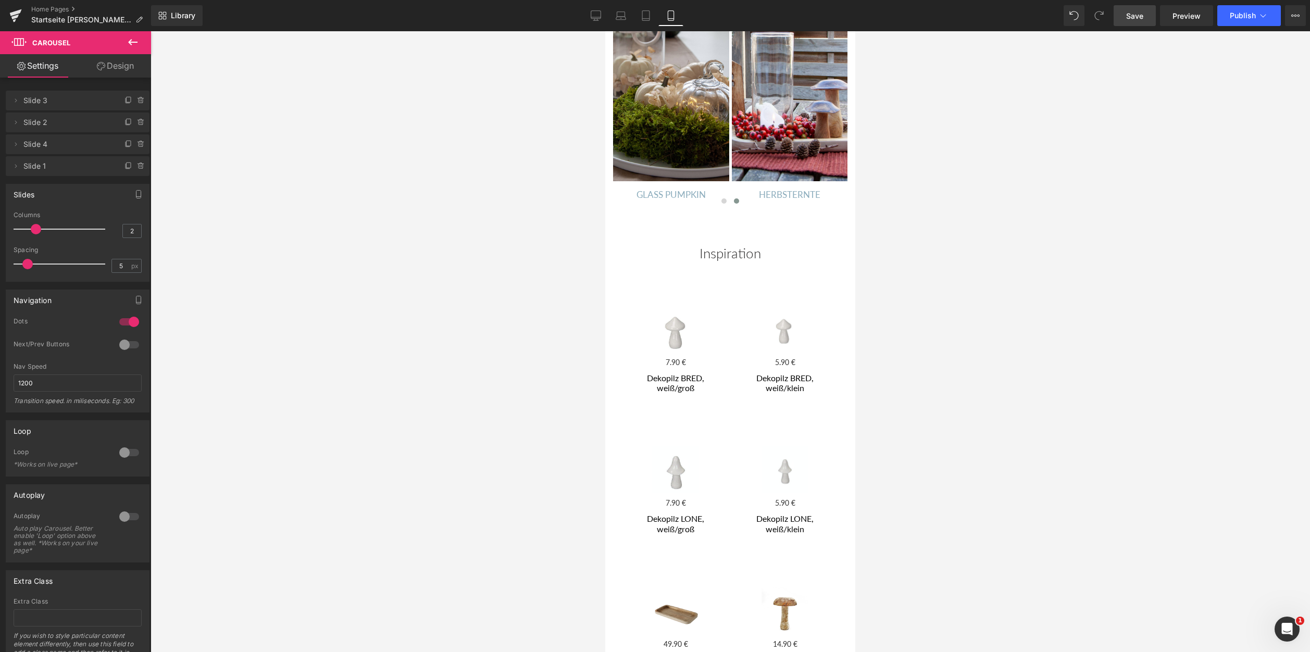
scroll to position [1647, 0]
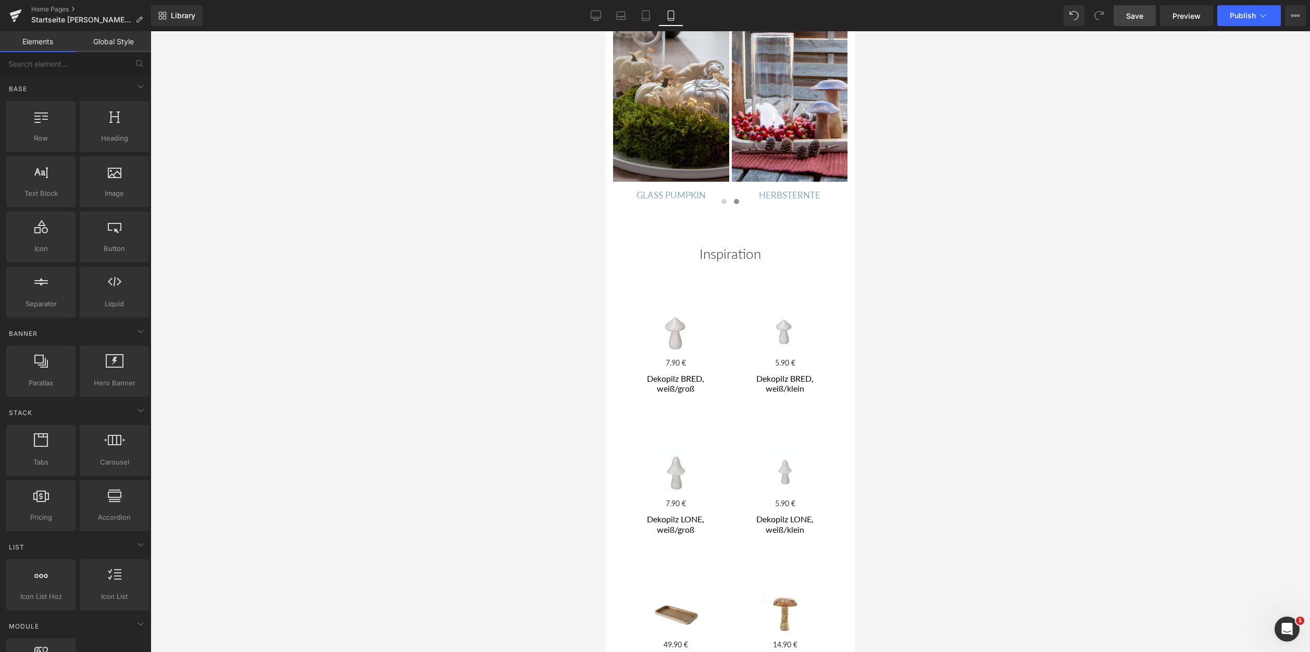
click at [472, 307] on div at bounding box center [731, 341] width 1160 height 621
click at [1127, 10] on link "Save" at bounding box center [1135, 15] width 42 height 21
click at [1181, 22] on link "Preview" at bounding box center [1186, 15] width 53 height 21
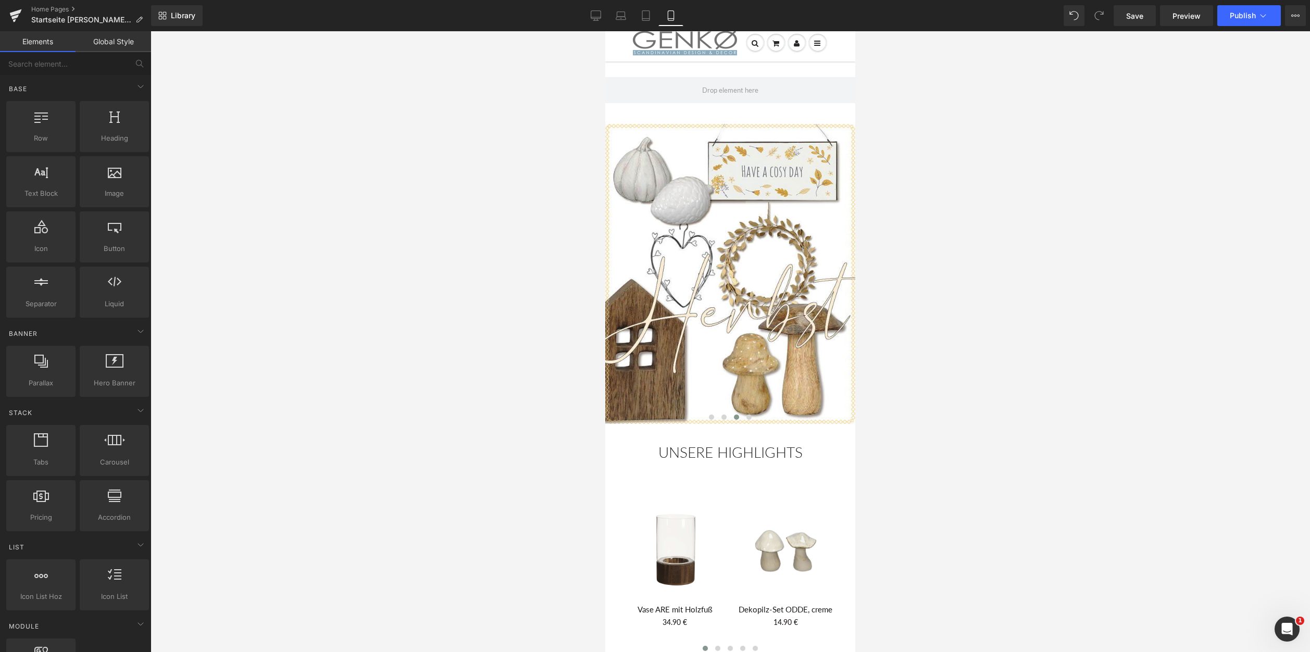
scroll to position [0, 0]
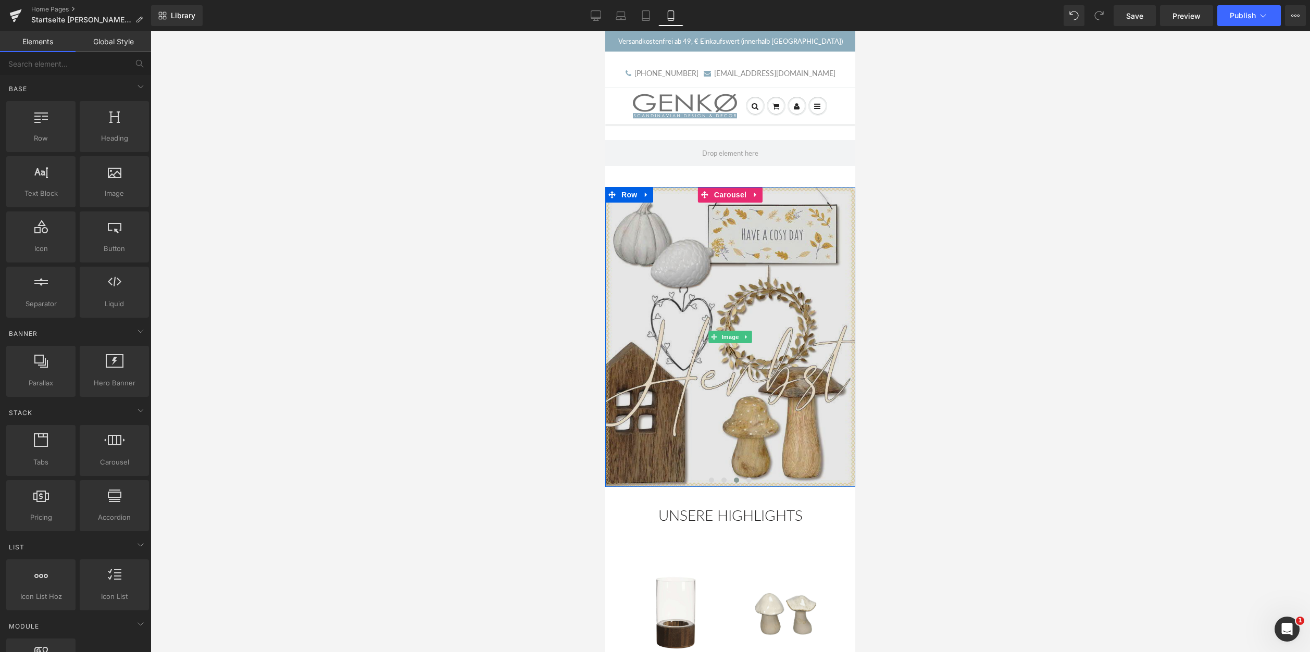
click at [729, 376] on img at bounding box center [730, 337] width 250 height 300
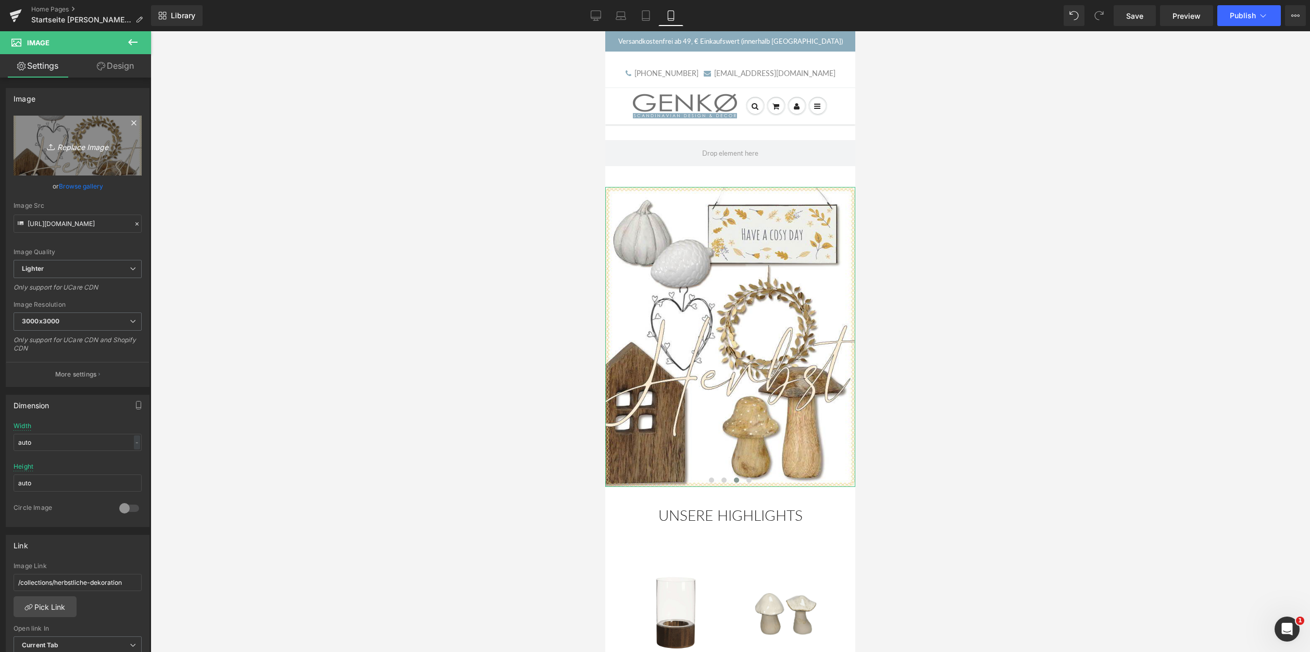
click at [55, 127] on link "Replace Image" at bounding box center [78, 146] width 128 height 60
type input "C:\fakepath\hell_600x720.jpg"
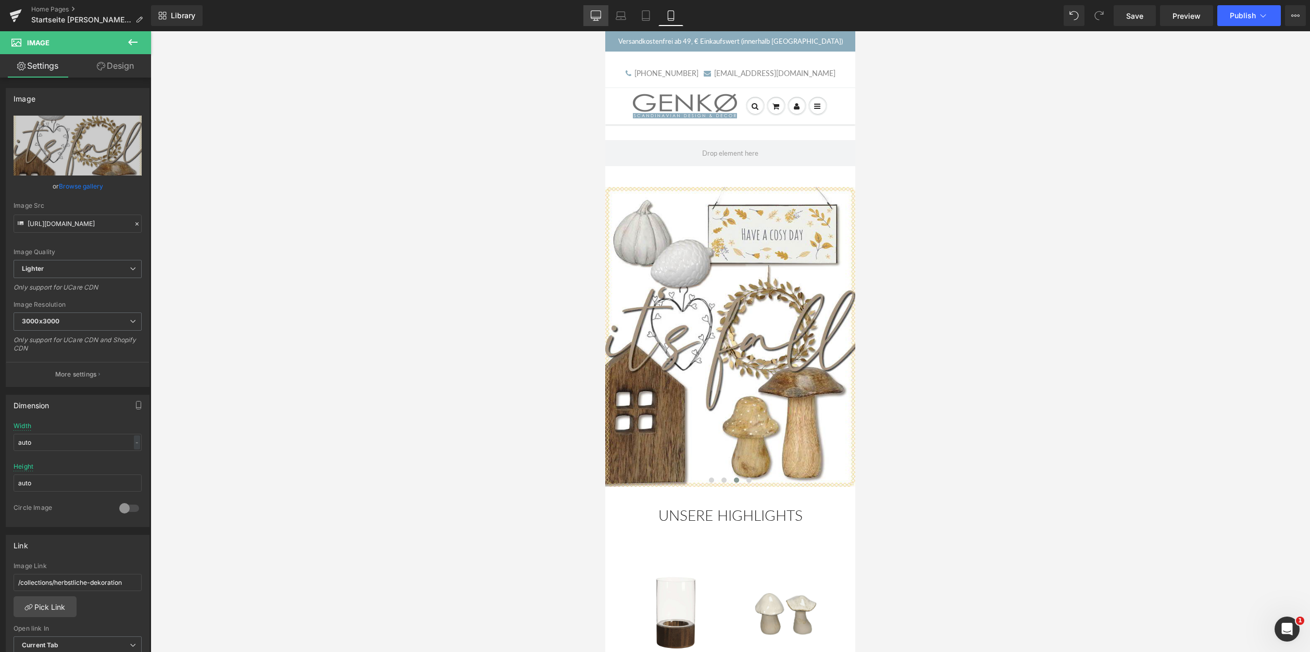
click at [596, 18] on icon at bounding box center [596, 15] width 10 height 8
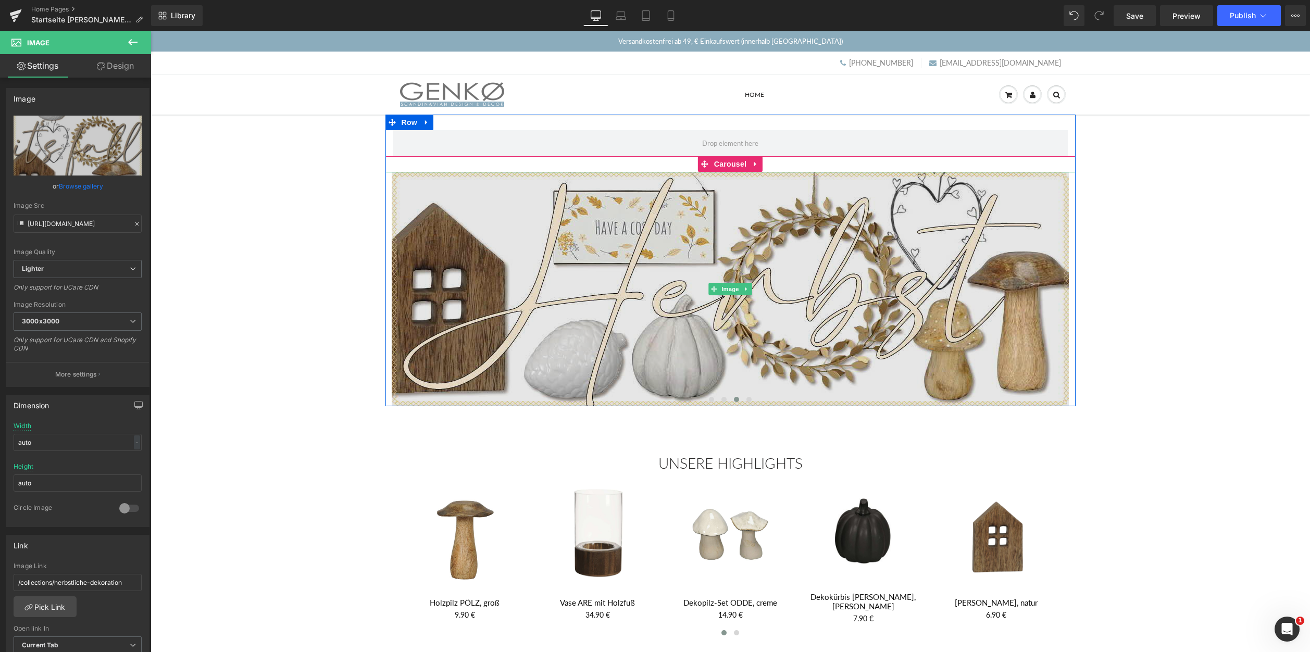
click at [732, 264] on img at bounding box center [730, 289] width 677 height 234
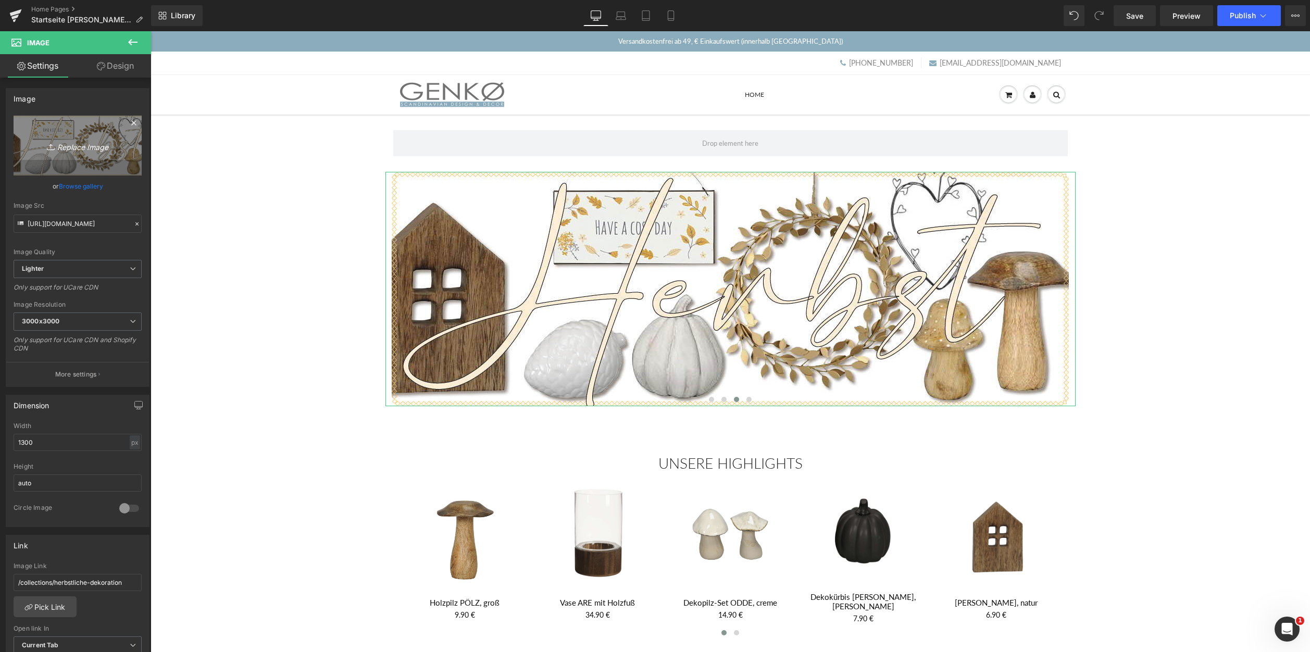
click at [85, 140] on icon "Replace Image" at bounding box center [77, 145] width 83 height 13
type input "C:\fakepath\hell_1300x450.jpg"
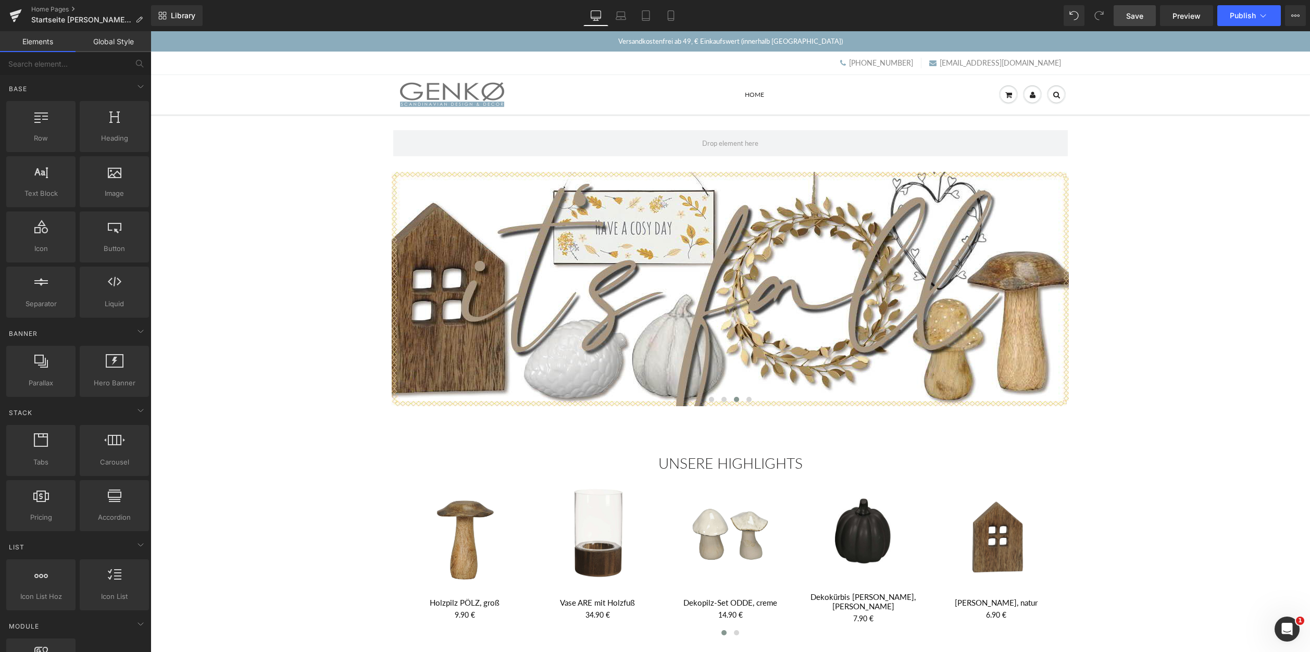
click at [1140, 13] on span "Save" at bounding box center [1134, 15] width 17 height 11
click at [1180, 16] on span "Preview" at bounding box center [1187, 15] width 28 height 11
click at [729, 161] on span "Carousel" at bounding box center [731, 164] width 38 height 16
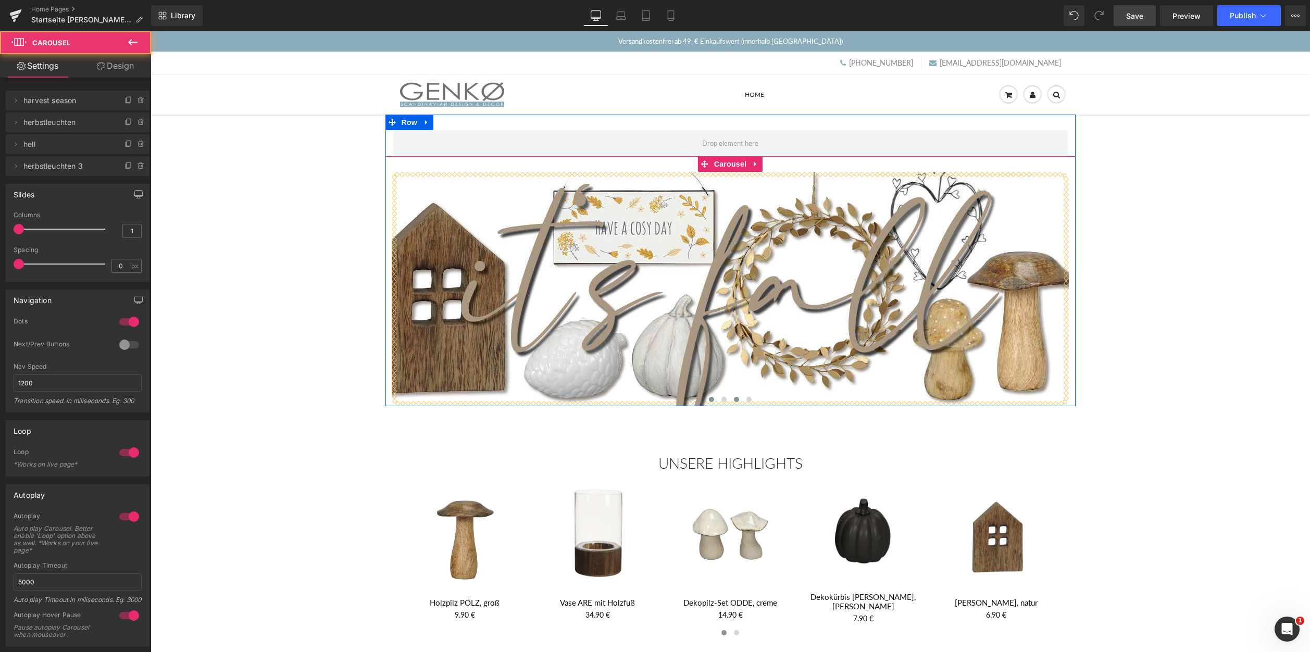
click at [710, 399] on span at bounding box center [711, 399] width 5 height 5
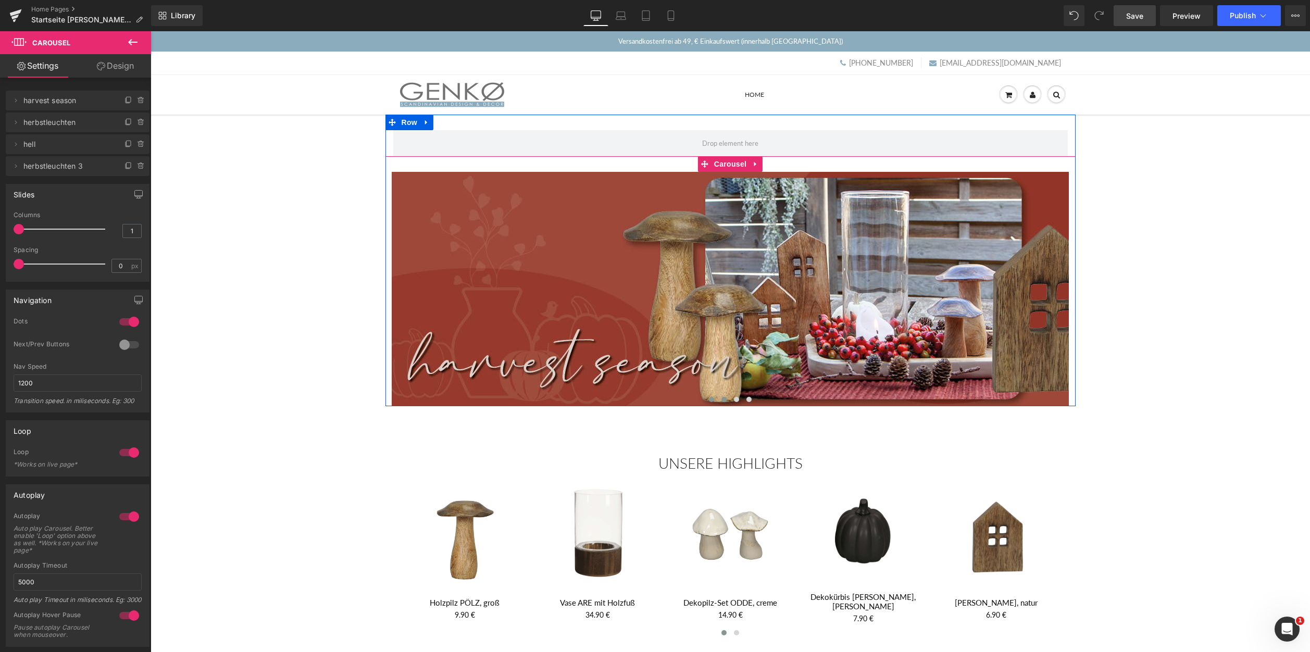
click at [727, 401] on button at bounding box center [724, 399] width 13 height 10
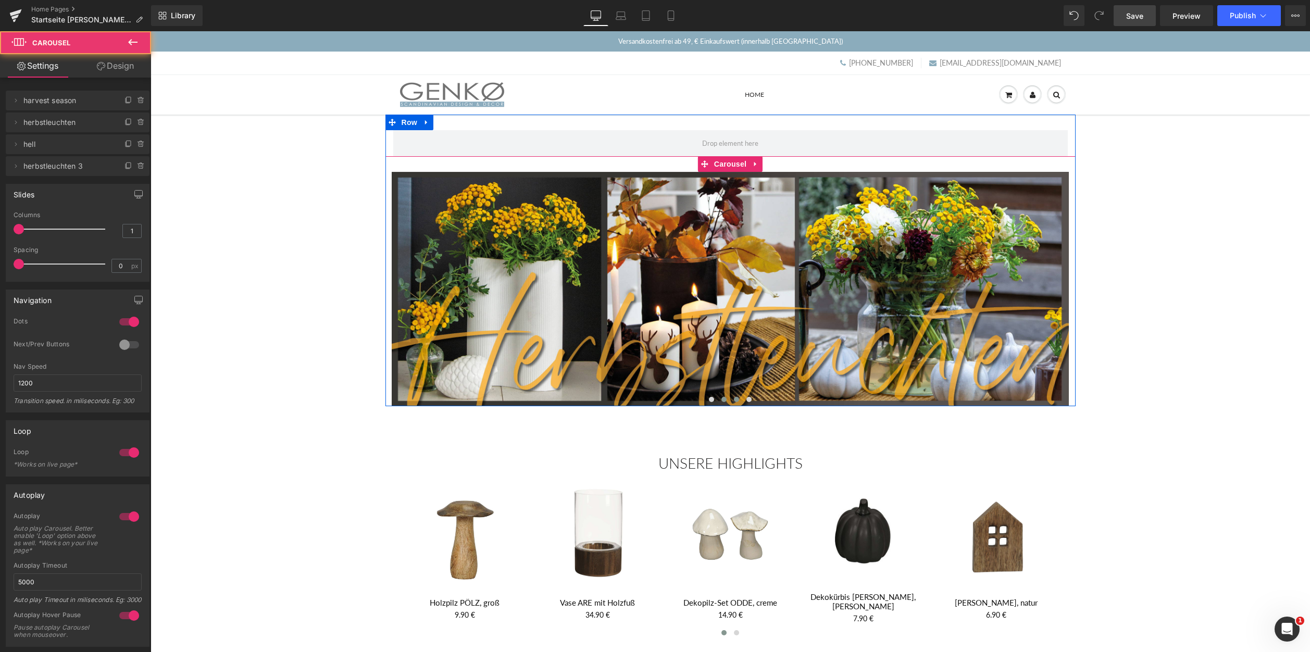
click at [737, 400] on span at bounding box center [736, 399] width 5 height 5
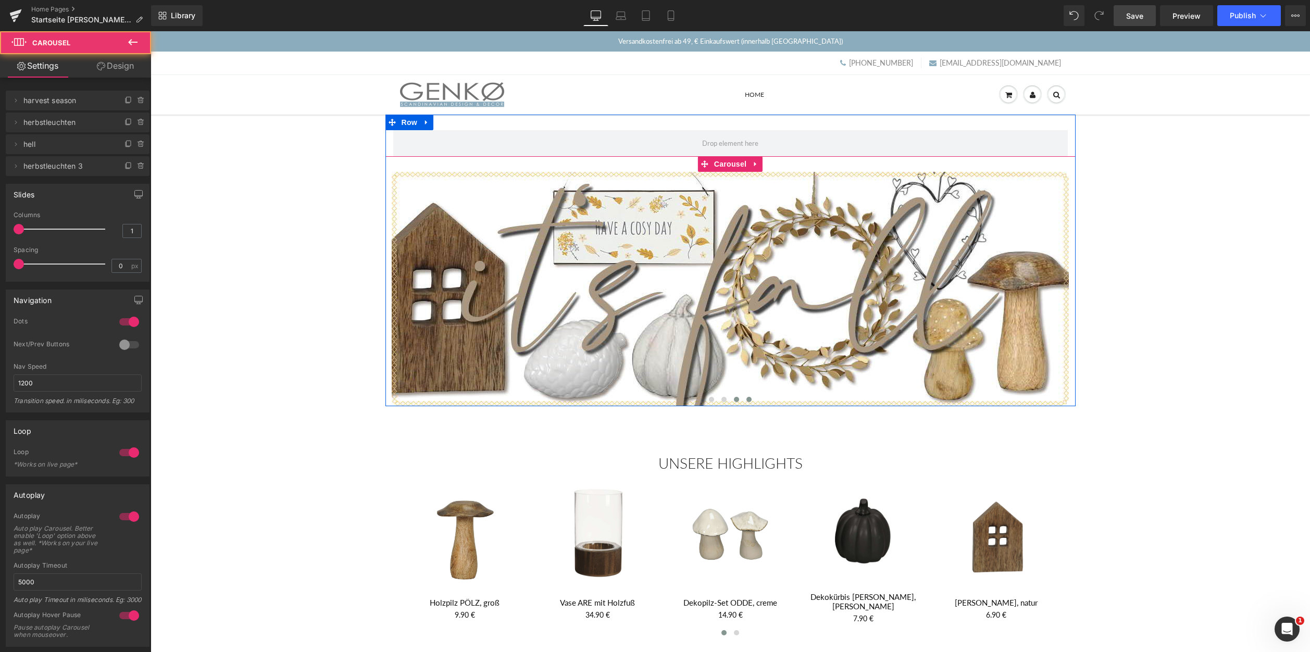
click at [749, 400] on span at bounding box center [749, 399] width 5 height 5
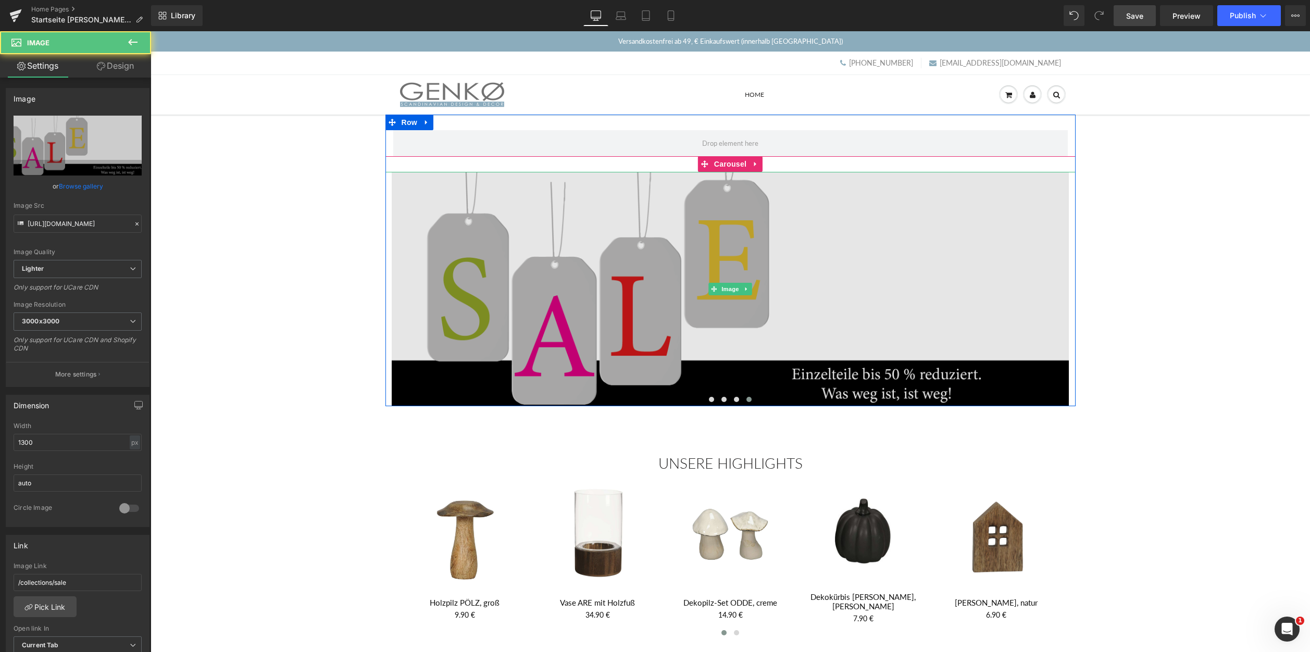
click at [730, 305] on img at bounding box center [730, 289] width 677 height 234
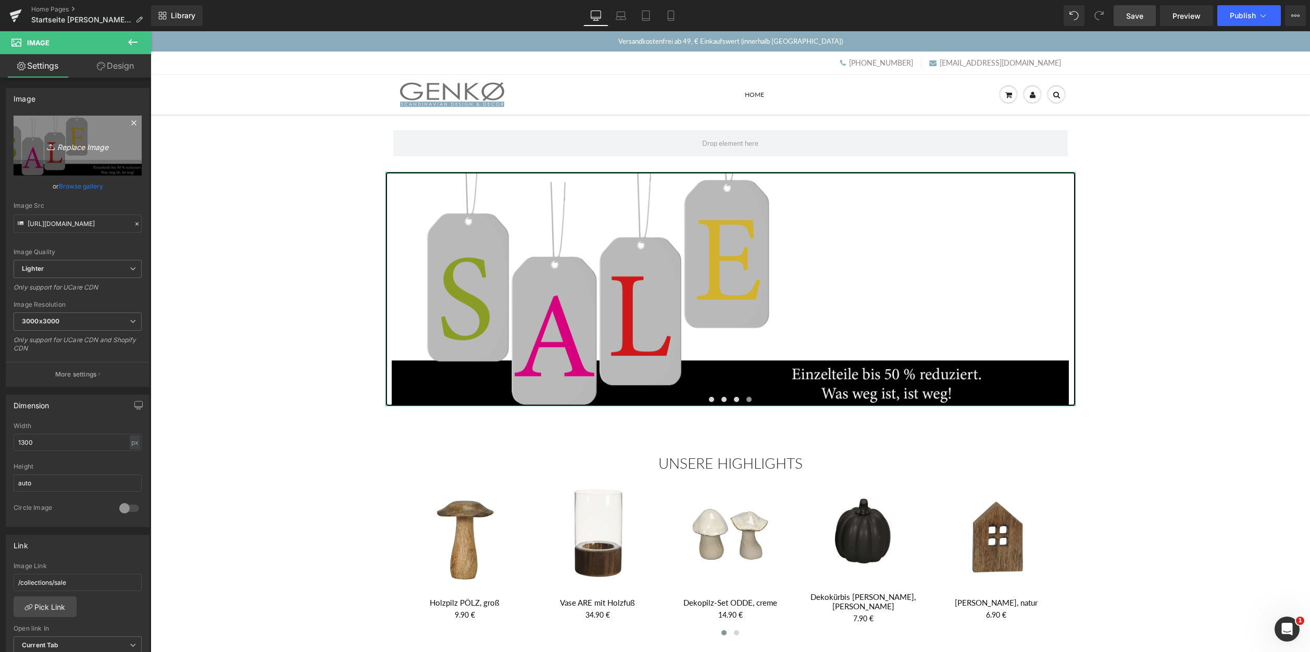
click at [89, 136] on link "Replace Image" at bounding box center [78, 146] width 128 height 60
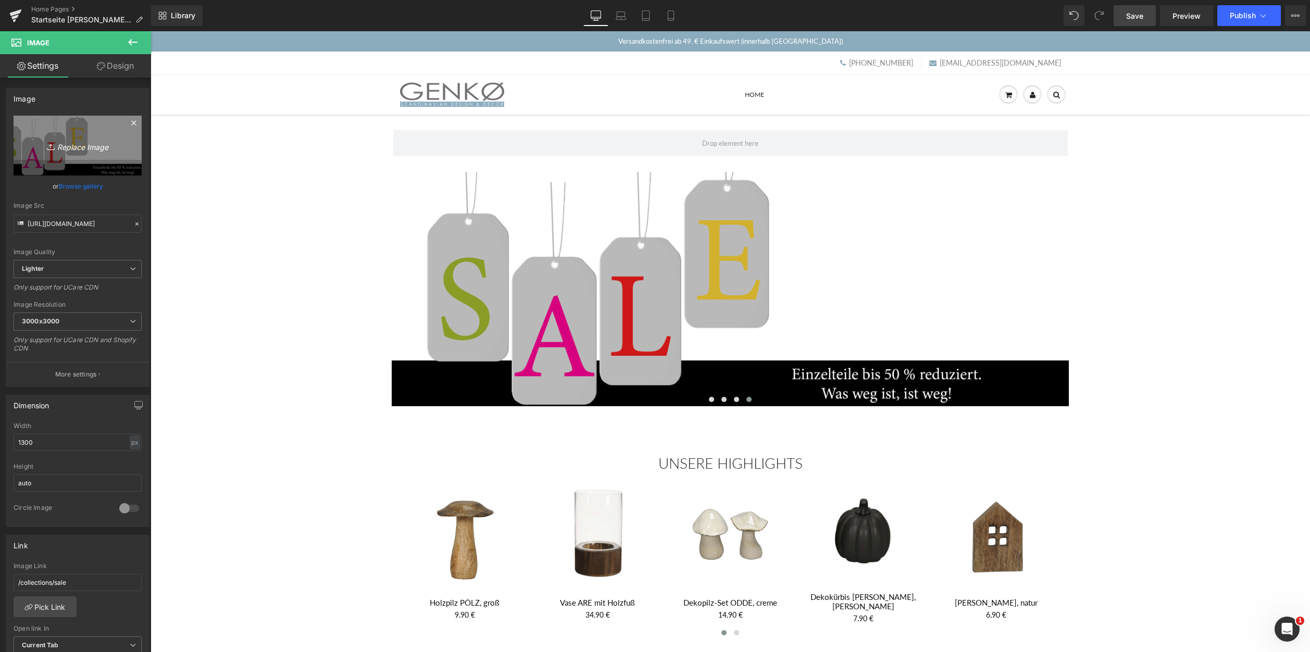
type input "C:\fakepath\Sale_2 1300x450.[PERSON_NAME].png"
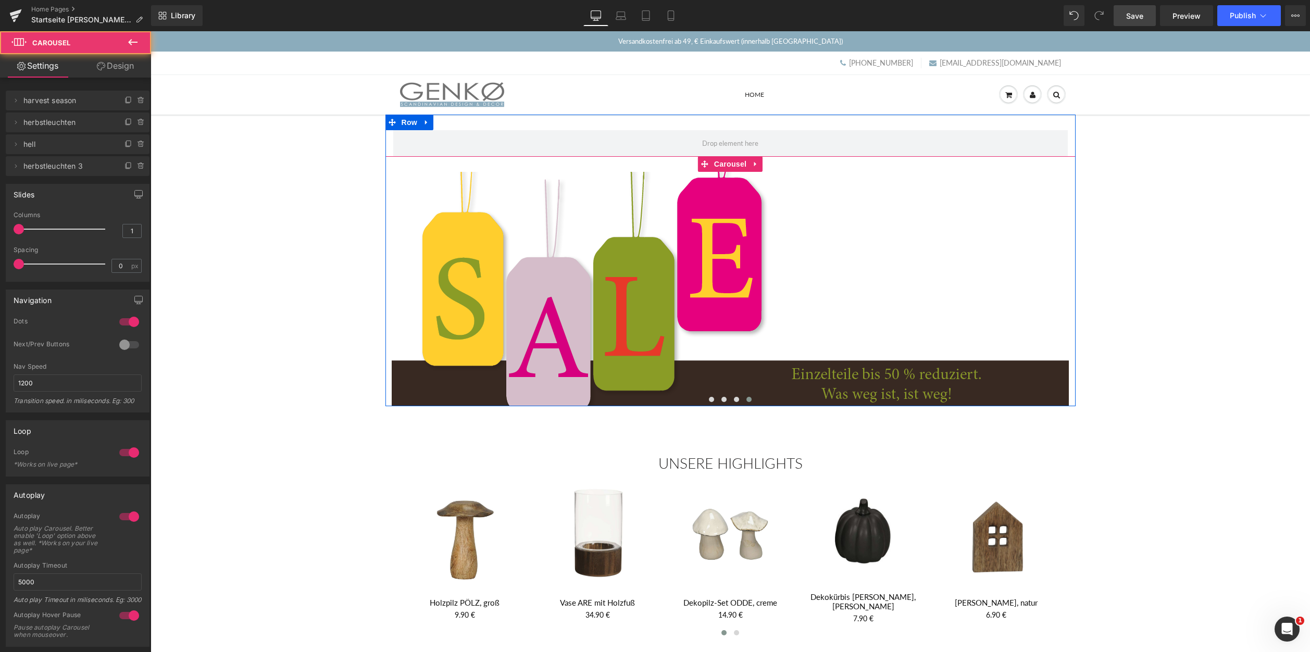
click at [751, 400] on span at bounding box center [749, 399] width 5 height 5
drag, startPoint x: 671, startPoint y: 15, endPoint x: 138, endPoint y: 186, distance: 560.3
click at [671, 15] on icon at bounding box center [671, 15] width 10 height 10
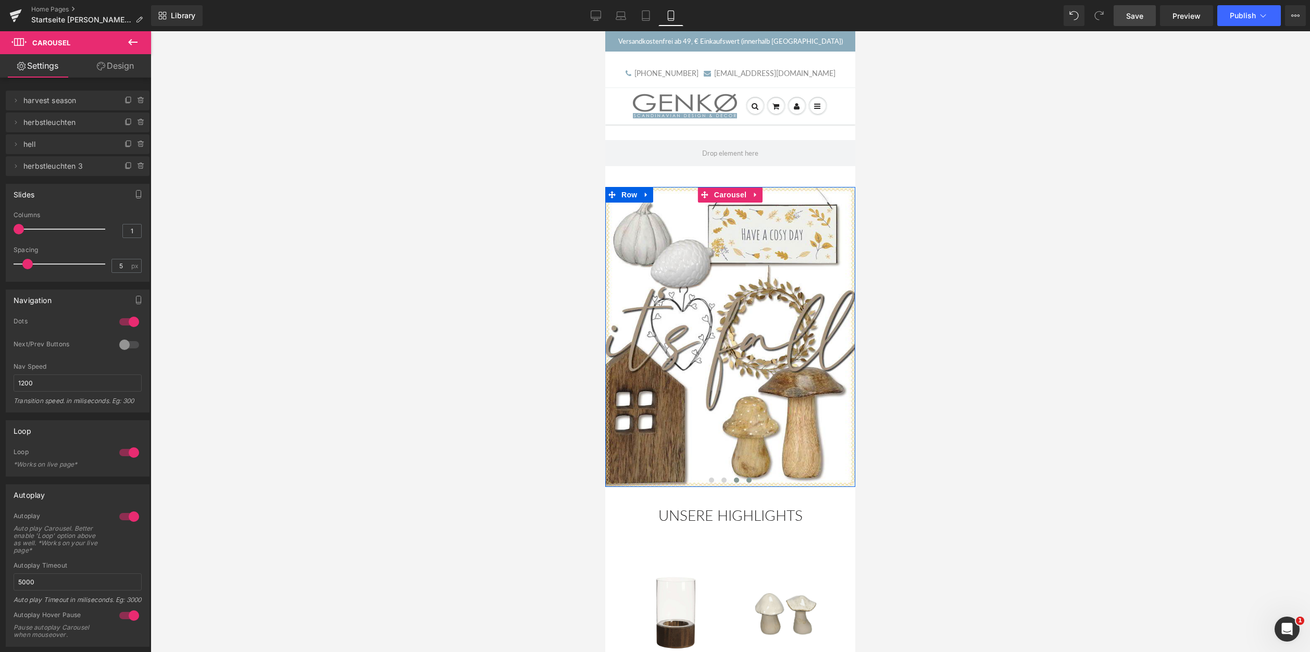
click at [749, 482] on span at bounding box center [749, 480] width 5 height 5
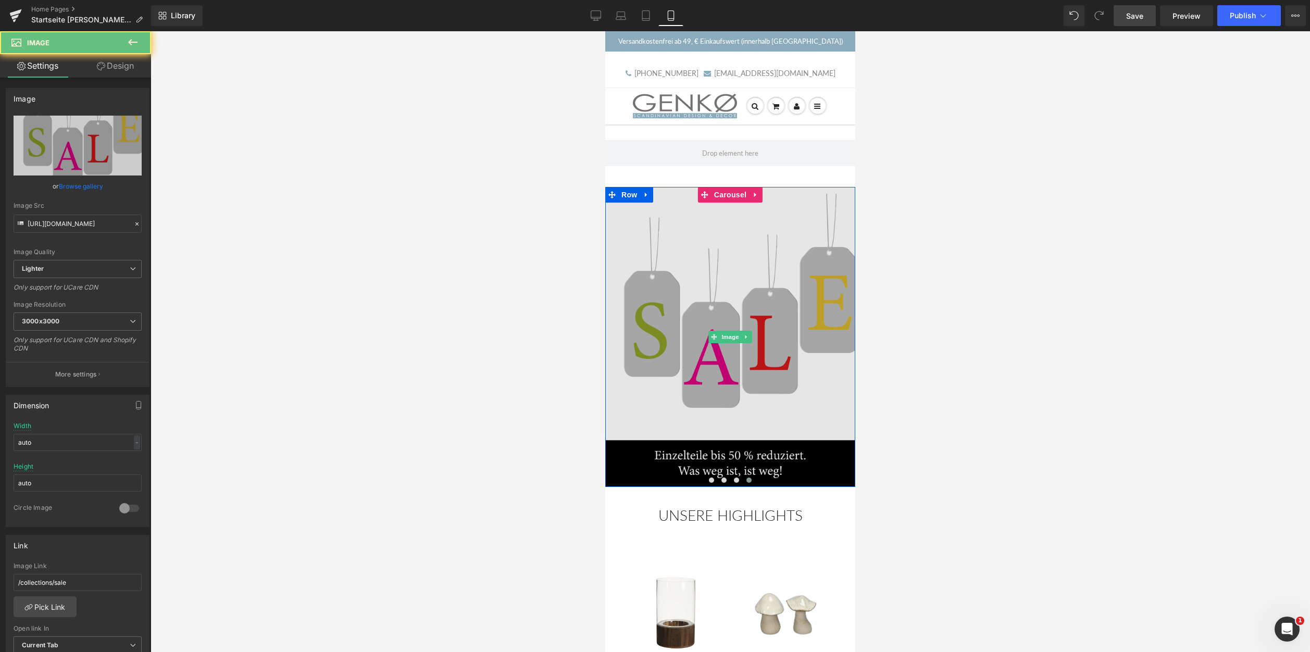
click at [752, 344] on img at bounding box center [730, 337] width 250 height 300
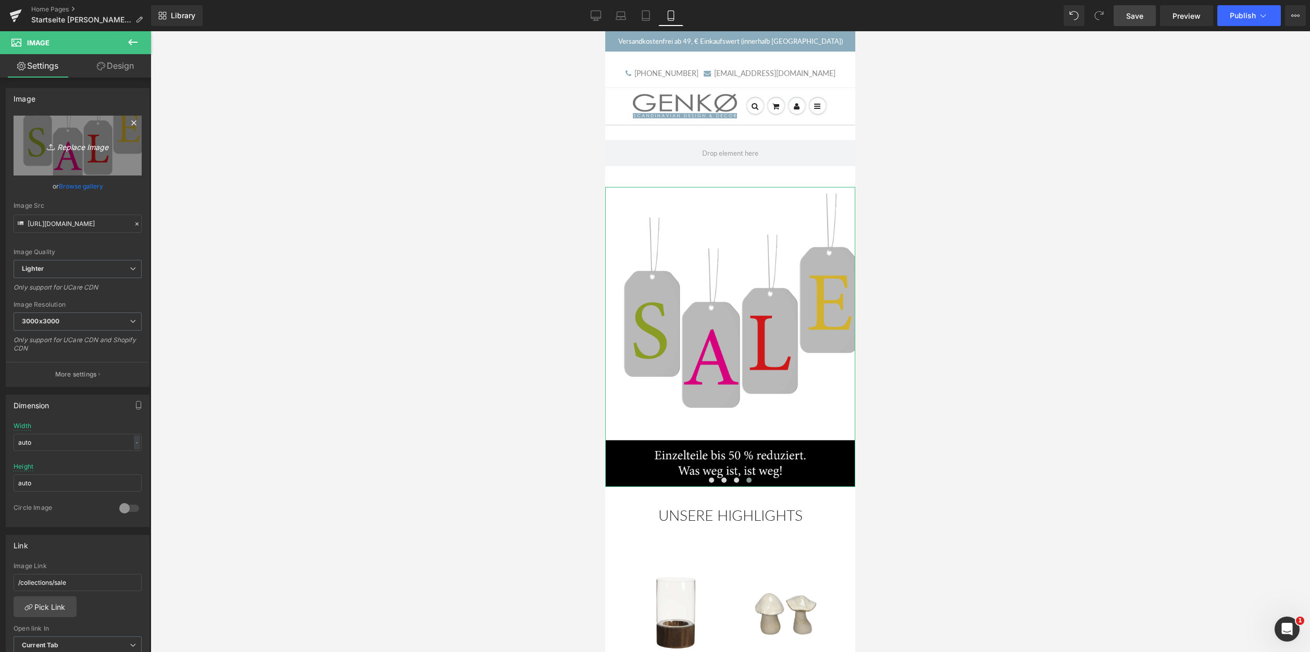
click at [91, 132] on link "Replace Image" at bounding box center [78, 146] width 128 height 60
type input "C:\fakepath\Sale_2 600x720.[PERSON_NAME].png"
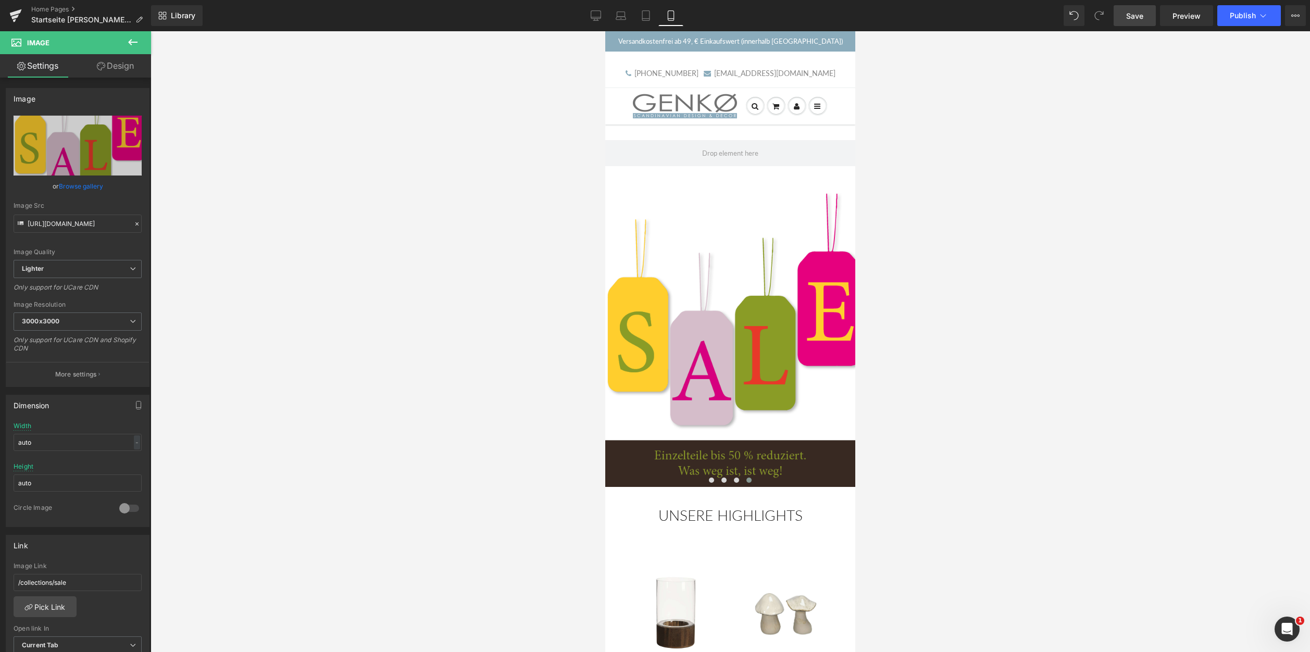
click at [1040, 504] on div at bounding box center [731, 341] width 1160 height 621
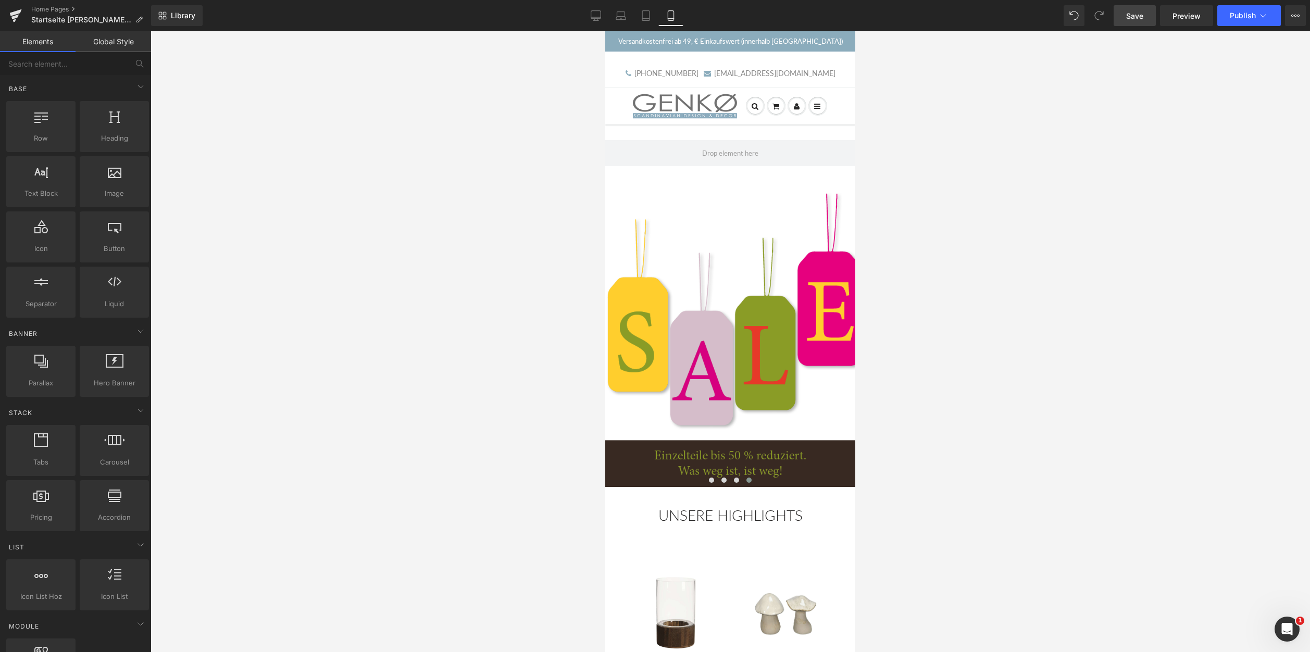
click at [1126, 20] on link "Save" at bounding box center [1135, 15] width 42 height 21
click at [1191, 11] on span "Preview" at bounding box center [1187, 15] width 28 height 11
click at [1189, 15] on span "Preview" at bounding box center [1187, 15] width 28 height 11
